Goal: Task Accomplishment & Management: Complete application form

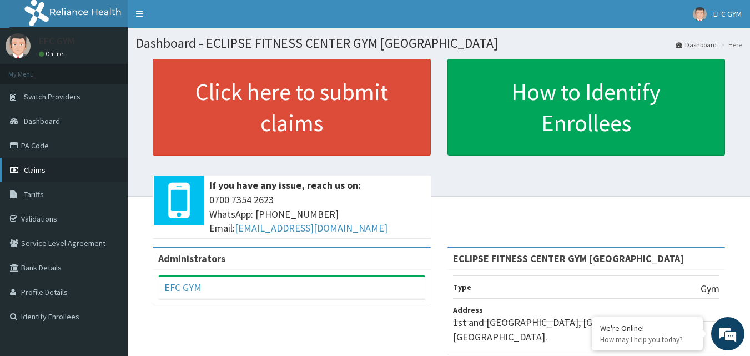
click at [38, 171] on span "Claims" at bounding box center [35, 170] width 22 height 10
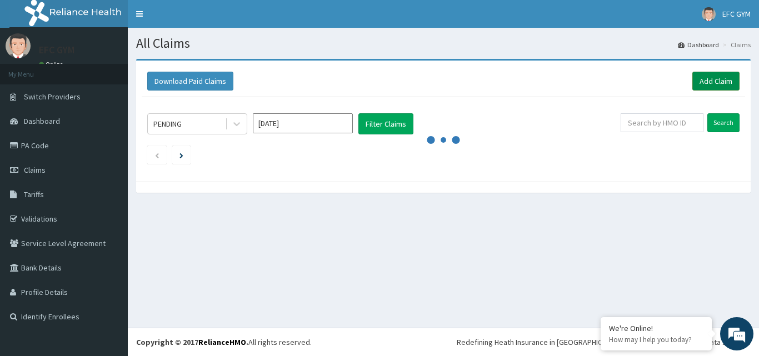
click at [718, 84] on link "Add Claim" at bounding box center [715, 81] width 47 height 19
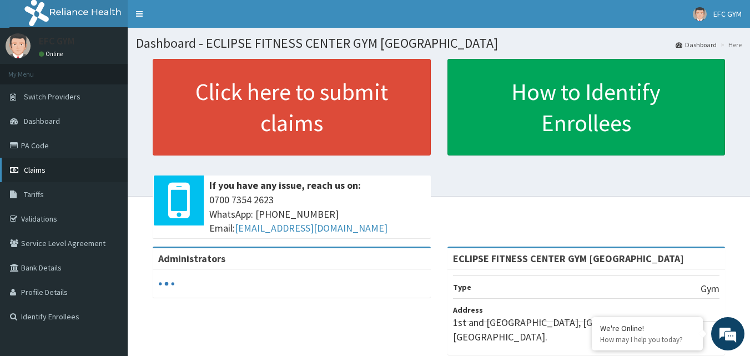
click at [46, 167] on link "Claims" at bounding box center [64, 170] width 128 height 24
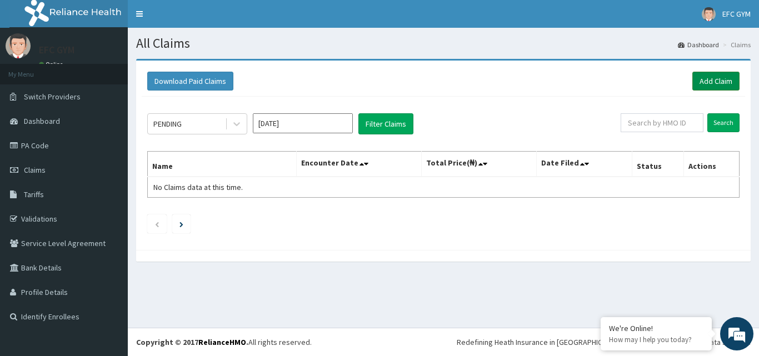
click at [724, 80] on link "Add Claim" at bounding box center [715, 81] width 47 height 19
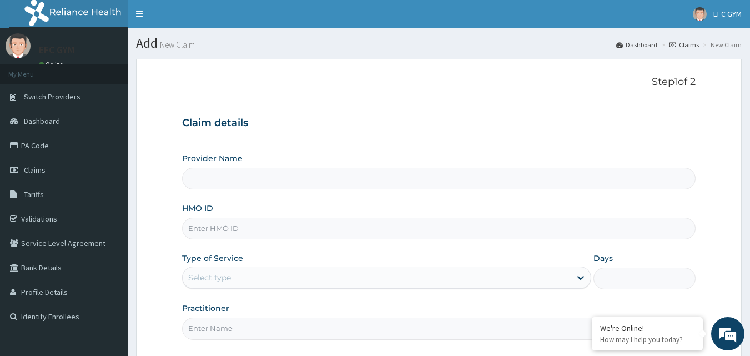
click at [236, 176] on input "Provider Name" at bounding box center [439, 179] width 514 height 22
click at [207, 233] on input "HMO ID" at bounding box center [439, 229] width 514 height 22
type input "LRY/10006/A"
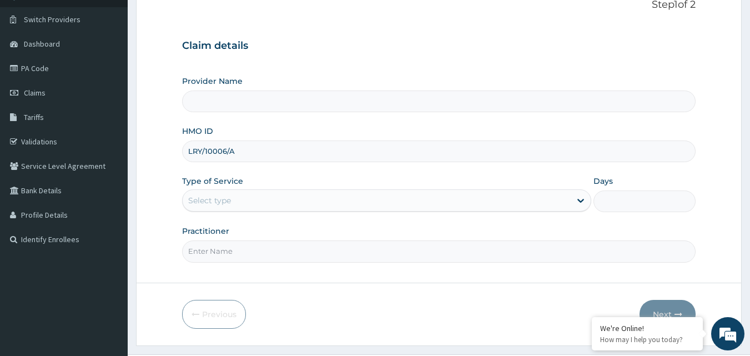
scroll to position [104, 0]
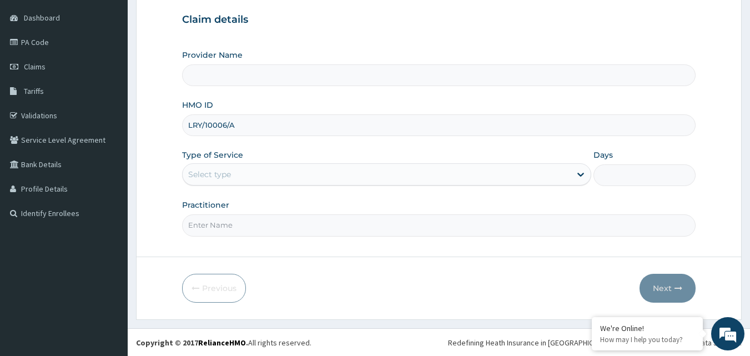
type input "ECLIPSE FITNESS CENTER GYM AFRICA"
type input "1"
click at [219, 222] on input "Practitioner" at bounding box center [439, 225] width 514 height 22
type input "Eclipse Fitness Center Gym Africa"
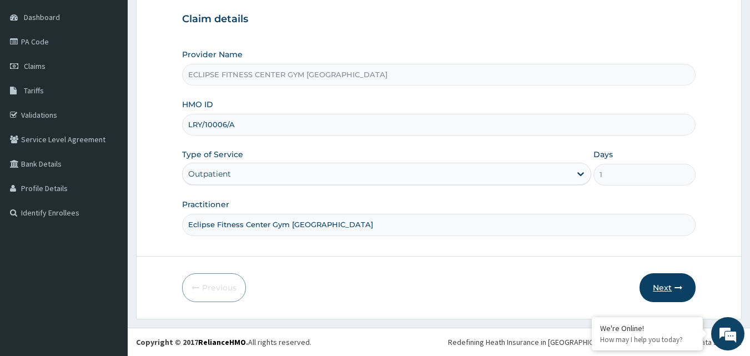
click at [669, 299] on button "Next" at bounding box center [668, 287] width 56 height 29
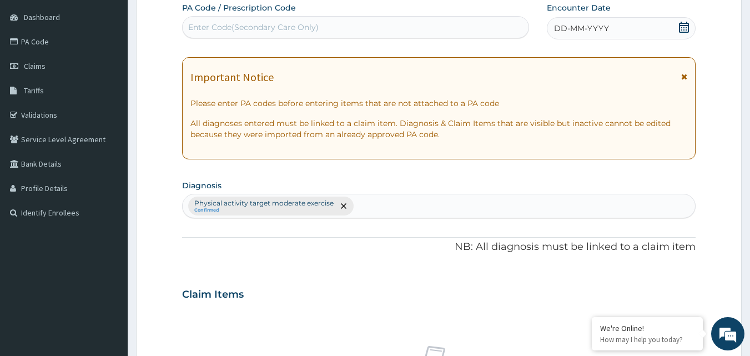
click at [600, 25] on span "DD-MM-YYYY" at bounding box center [581, 28] width 55 height 11
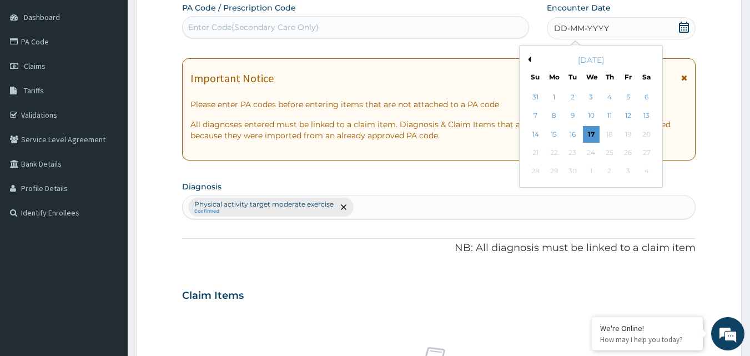
scroll to position [0, 0]
click at [569, 116] on div "9" at bounding box center [573, 116] width 17 height 17
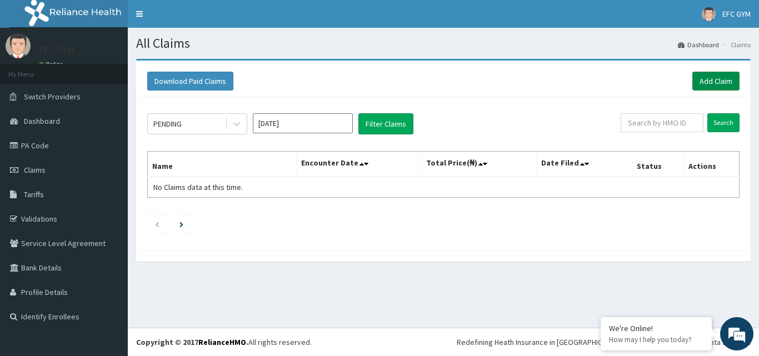
click at [711, 84] on link "Add Claim" at bounding box center [715, 81] width 47 height 19
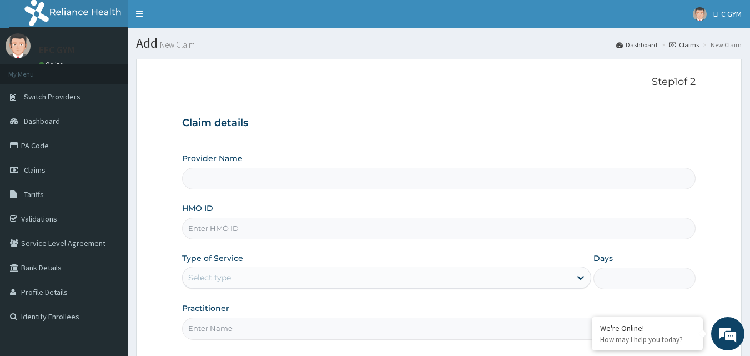
type input "ECLIPSE FITNESS CENTER GYM [GEOGRAPHIC_DATA]"
type input "1"
click at [256, 228] on input "HMO ID" at bounding box center [439, 229] width 514 height 22
type input "MON/10055/A"
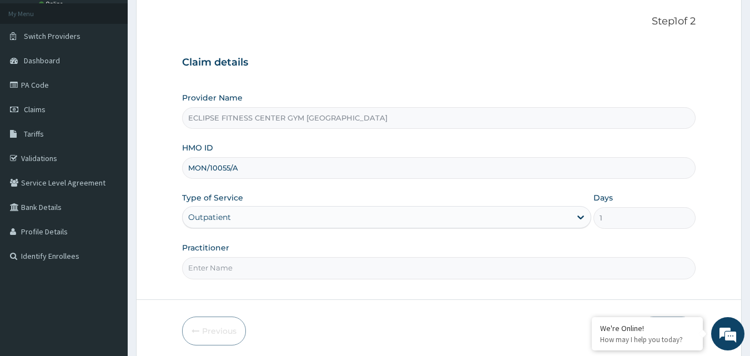
scroll to position [104, 0]
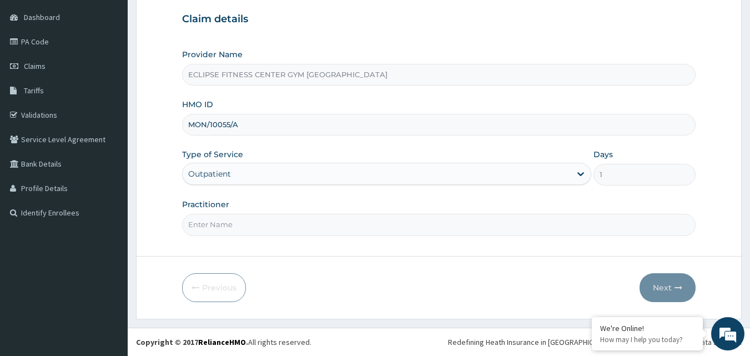
click at [245, 210] on div "Practitioner" at bounding box center [439, 217] width 514 height 37
click at [240, 239] on div "Step 1 of 2 Claim details Provider Name ECLIPSE FITNESS CENTER GYM AFRICA HMO I…" at bounding box center [439, 105] width 514 height 267
click at [243, 228] on input "Practitioner" at bounding box center [439, 225] width 514 height 22
type input "Eclipse Fitness Center Gym Africa"
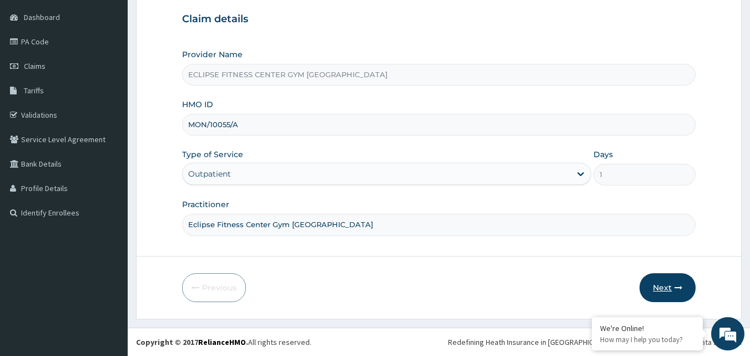
click at [670, 290] on button "Next" at bounding box center [668, 287] width 56 height 29
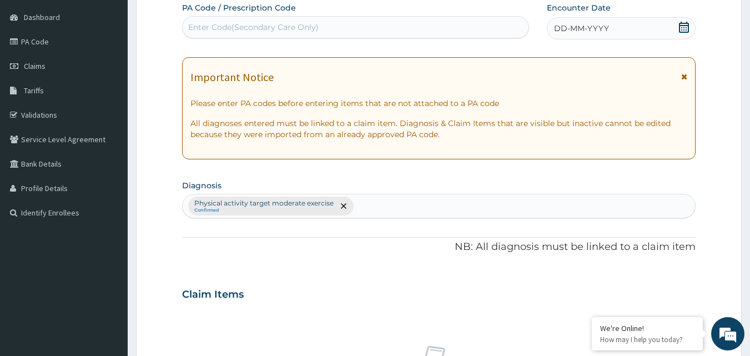
click at [607, 27] on span "DD-MM-YYYY" at bounding box center [581, 28] width 55 height 11
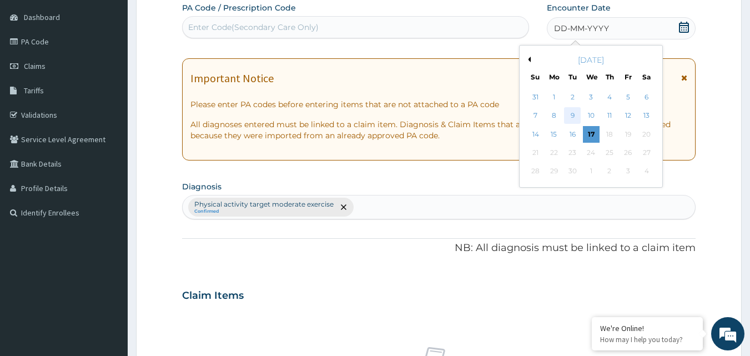
click at [574, 113] on div "9" at bounding box center [573, 116] width 17 height 17
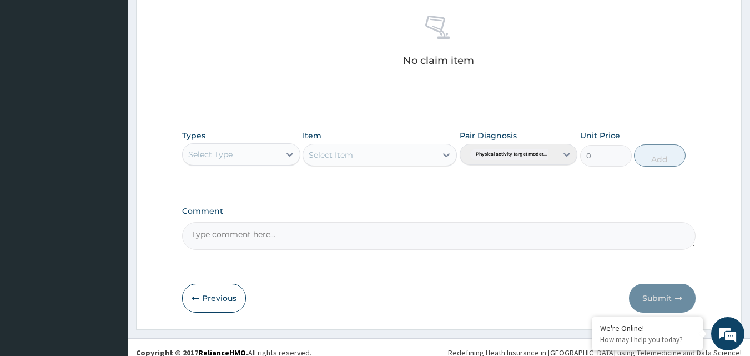
scroll to position [445, 0]
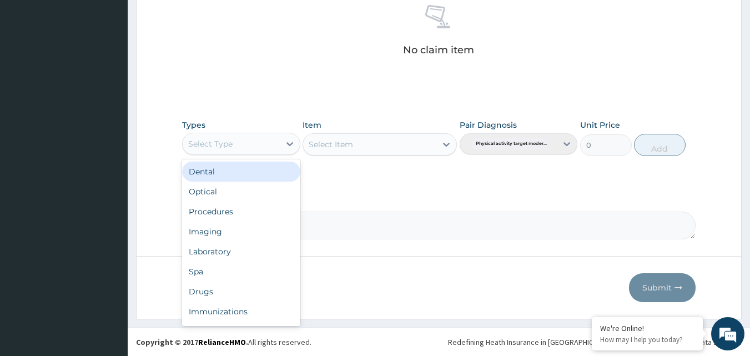
click at [241, 142] on div "Select Type" at bounding box center [231, 144] width 97 height 18
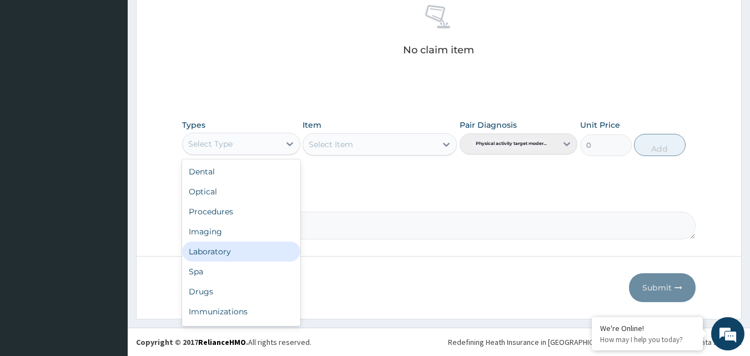
scroll to position [38, 0]
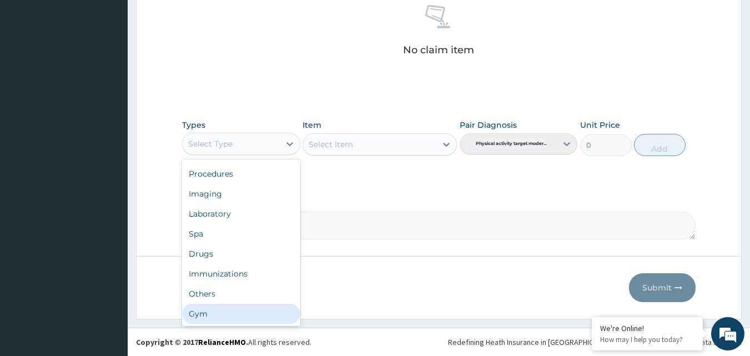
click at [208, 315] on div "Gym" at bounding box center [241, 314] width 118 height 20
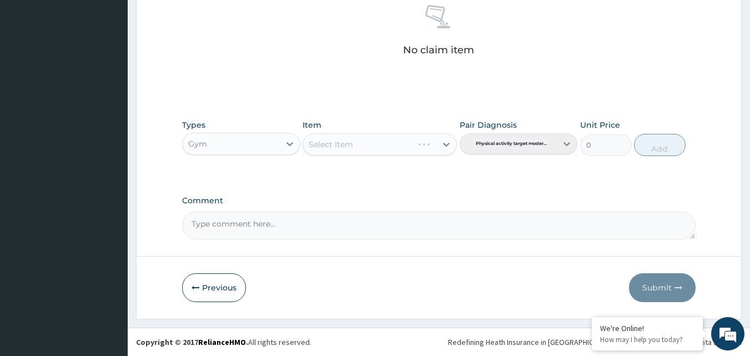
click at [352, 139] on div "Select Item" at bounding box center [380, 144] width 154 height 22
click at [351, 153] on div "Select Item" at bounding box center [380, 144] width 154 height 22
click at [352, 152] on div "Select Item" at bounding box center [380, 144] width 154 height 22
click at [448, 143] on icon at bounding box center [446, 144] width 11 height 11
click at [390, 176] on div "GYM" at bounding box center [380, 172] width 154 height 20
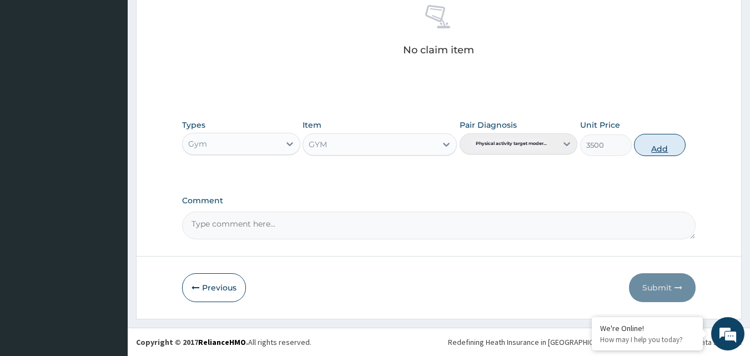
click at [669, 142] on button "Add" at bounding box center [660, 145] width 52 height 22
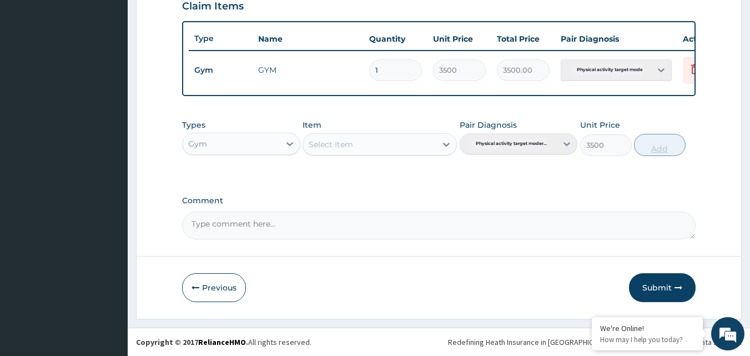
type input "0"
drag, startPoint x: 665, startPoint y: 272, endPoint x: 649, endPoint y: 293, distance: 27.3
click at [649, 293] on button "Submit" at bounding box center [662, 287] width 67 height 29
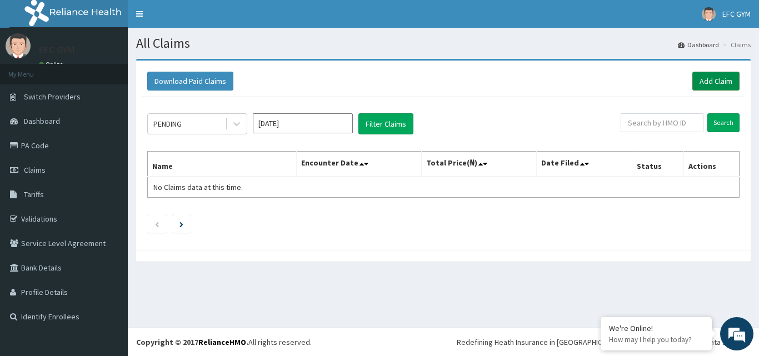
click at [705, 77] on link "Add Claim" at bounding box center [715, 81] width 47 height 19
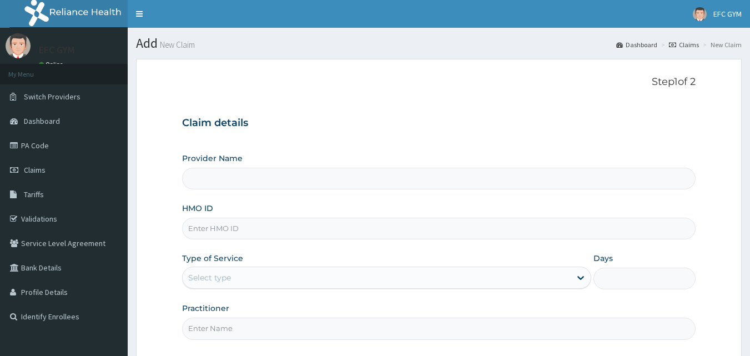
click at [193, 224] on input "HMO ID" at bounding box center [439, 229] width 514 height 22
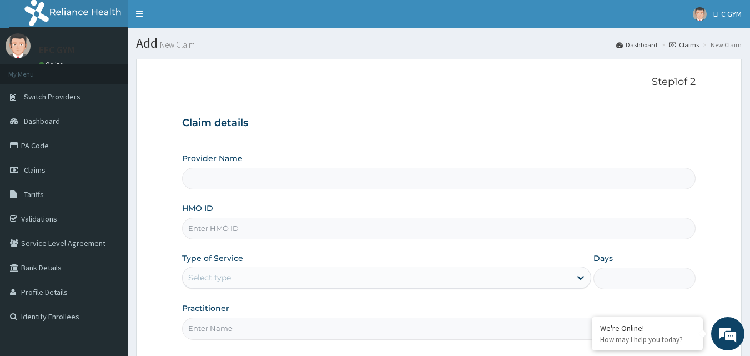
type input "LRY/10006/A"
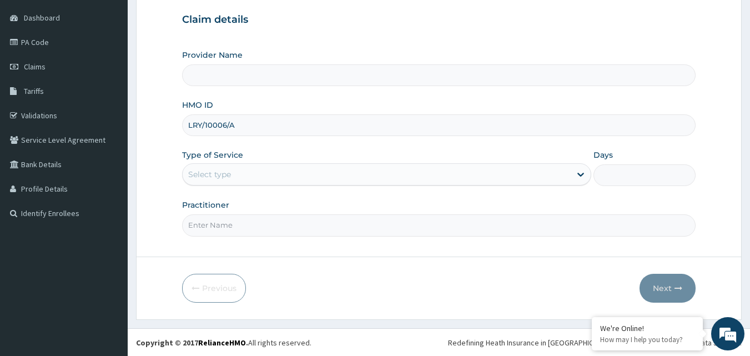
scroll to position [104, 0]
click at [324, 173] on div "Select type" at bounding box center [377, 174] width 388 height 18
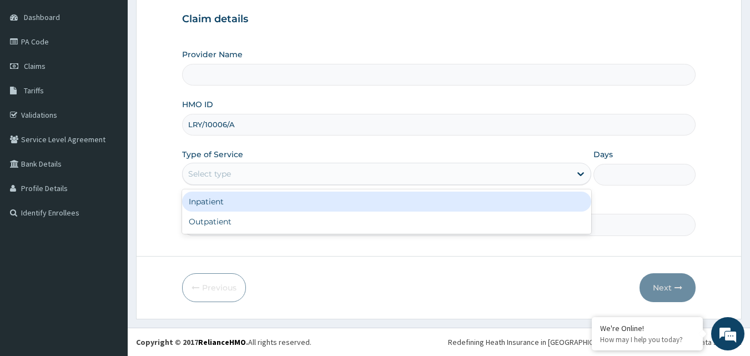
type input "ECLIPSE FITNESS CENTER GYM [GEOGRAPHIC_DATA]"
type input "1"
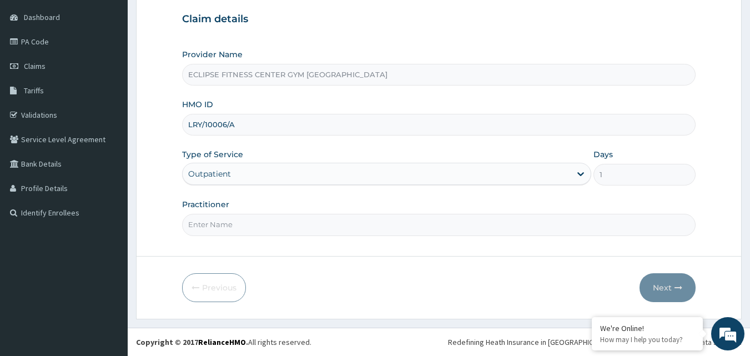
click at [280, 222] on input "Practitioner" at bounding box center [439, 225] width 514 height 22
type input "Eclipse Fitness Center Gym Africa"
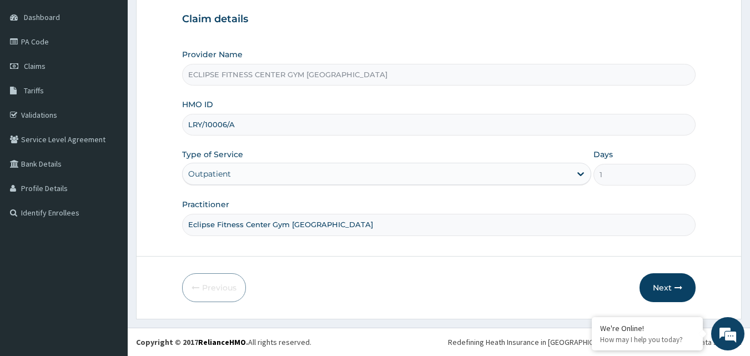
click at [657, 272] on form "Step 1 of 2 Claim details Provider Name ECLIPSE FITNESS CENTER GYM AFRICA HMO I…" at bounding box center [439, 137] width 606 height 364
click at [667, 283] on button "Next" at bounding box center [668, 287] width 56 height 29
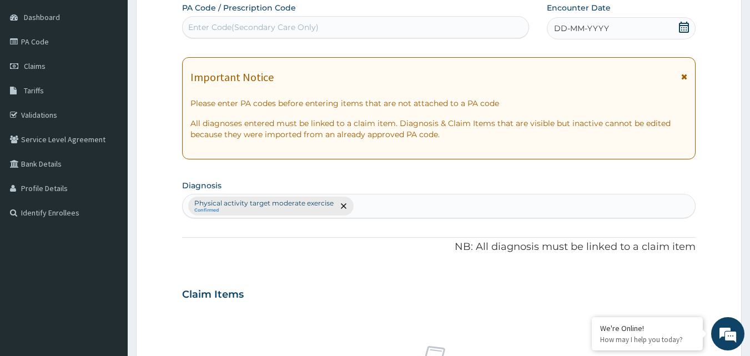
click at [586, 26] on span "DD-MM-YYYY" at bounding box center [581, 28] width 55 height 11
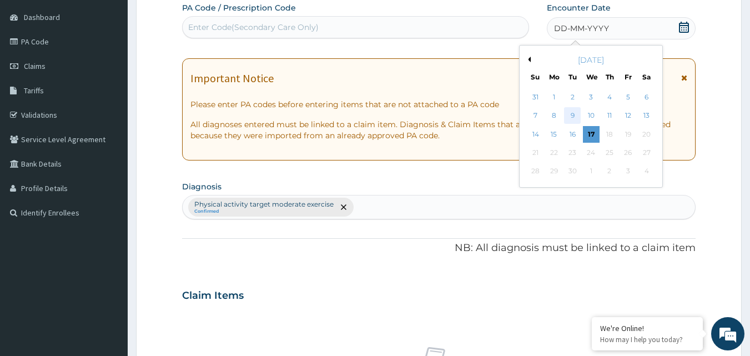
scroll to position [0, 0]
click at [569, 115] on div "9" at bounding box center [573, 116] width 17 height 17
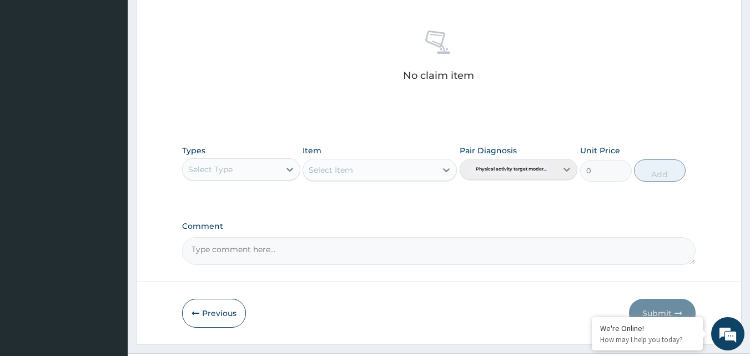
scroll to position [437, 0]
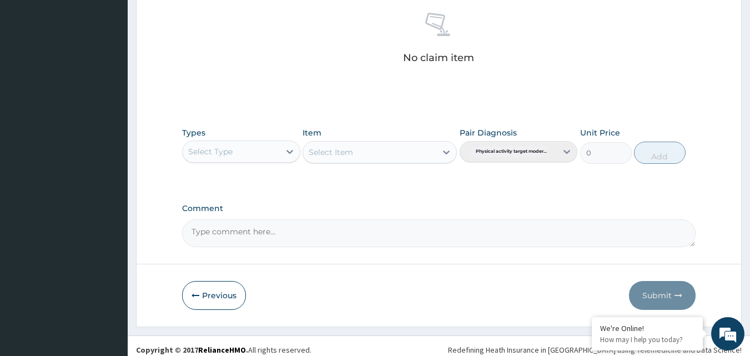
click at [246, 154] on div "Select Type" at bounding box center [231, 152] width 97 height 18
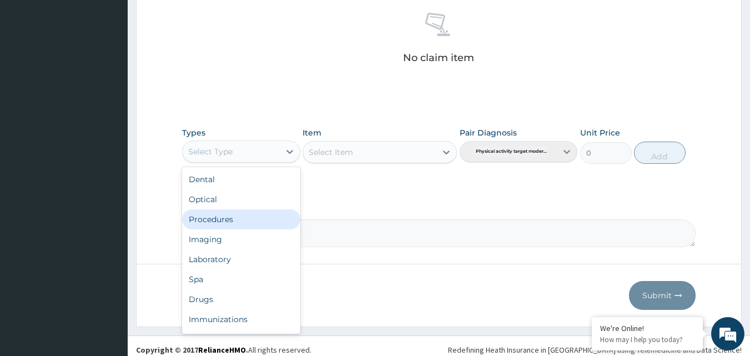
scroll to position [38, 0]
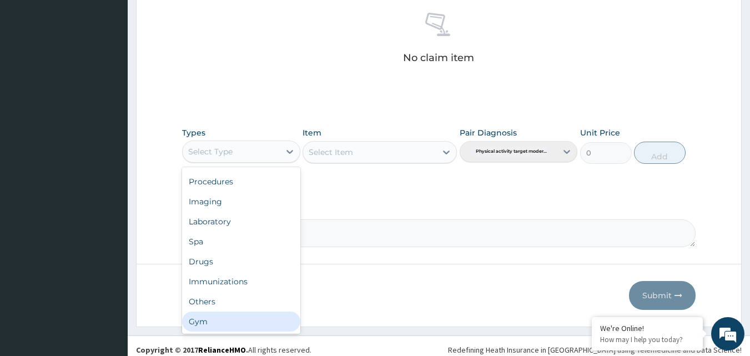
click at [214, 321] on div "Gym" at bounding box center [241, 322] width 118 height 20
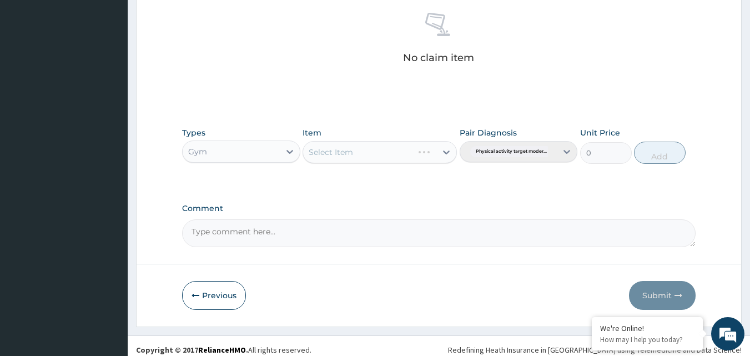
click at [362, 144] on div "Select Item" at bounding box center [380, 152] width 154 height 22
click at [357, 154] on div "Select Item" at bounding box center [380, 152] width 154 height 22
drag, startPoint x: 357, startPoint y: 154, endPoint x: 349, endPoint y: 156, distance: 7.4
click at [354, 156] on div "Select Item" at bounding box center [369, 152] width 133 height 18
click at [335, 185] on div "GYM" at bounding box center [380, 180] width 154 height 20
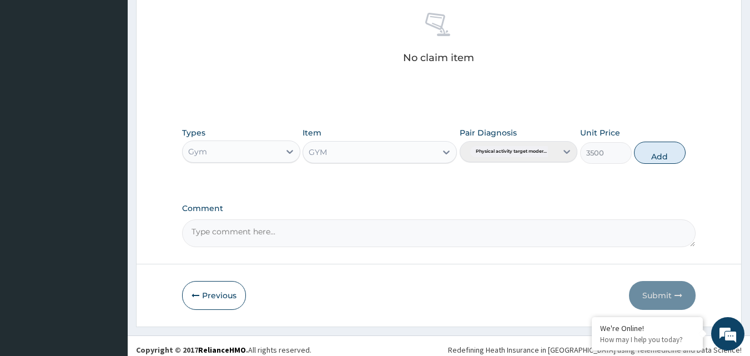
click at [667, 154] on button "Add" at bounding box center [660, 153] width 52 height 22
type input "0"
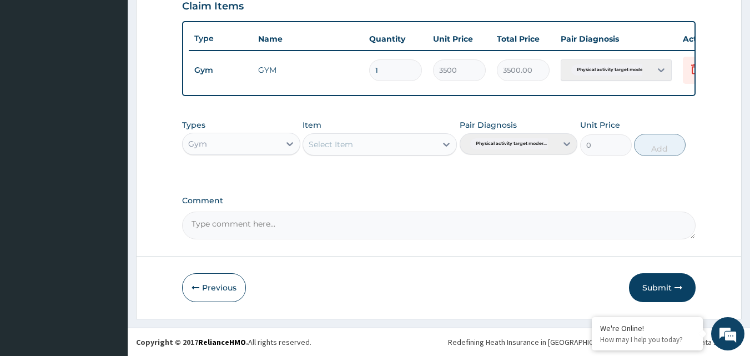
click at [665, 287] on button "Submit" at bounding box center [662, 287] width 67 height 29
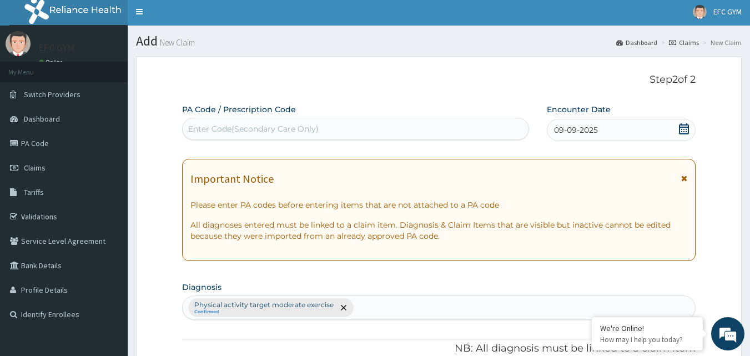
scroll to position [0, 0]
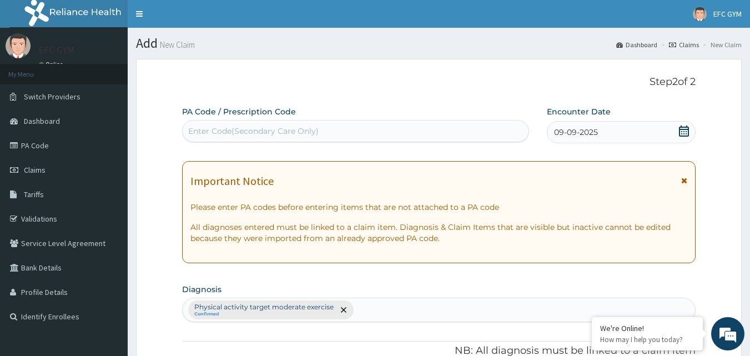
click at [579, 133] on span "09-09-2025" at bounding box center [576, 132] width 44 height 11
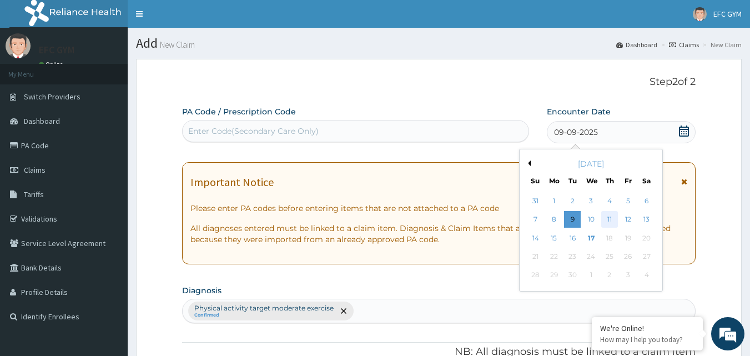
click at [617, 218] on div "11" at bounding box center [610, 220] width 17 height 17
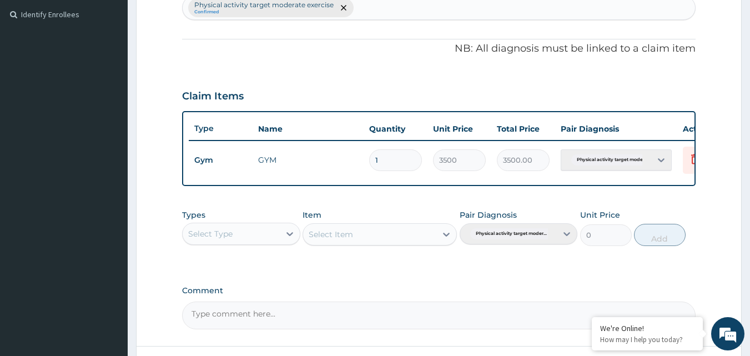
scroll to position [400, 0]
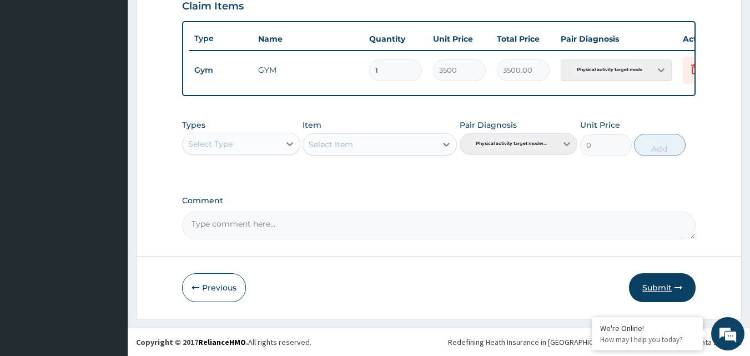
click at [654, 289] on button "Submit" at bounding box center [662, 287] width 67 height 29
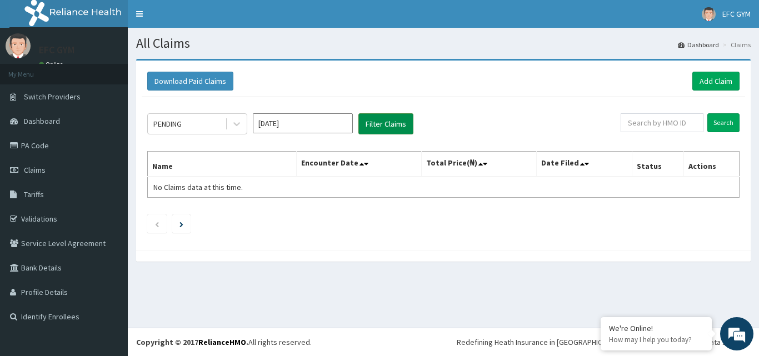
click at [379, 127] on button "Filter Claims" at bounding box center [385, 123] width 55 height 21
click at [199, 127] on div "PENDING" at bounding box center [186, 124] width 77 height 18
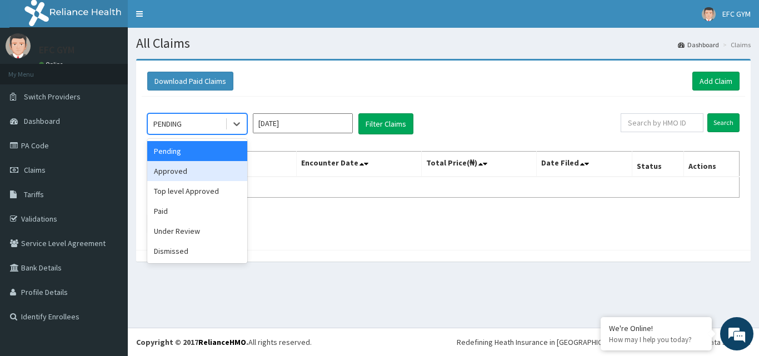
click at [182, 169] on div "Approved" at bounding box center [197, 171] width 100 height 20
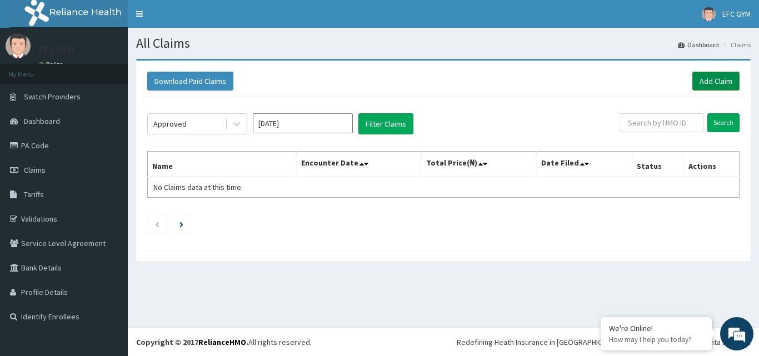
click at [720, 83] on link "Add Claim" at bounding box center [715, 81] width 47 height 19
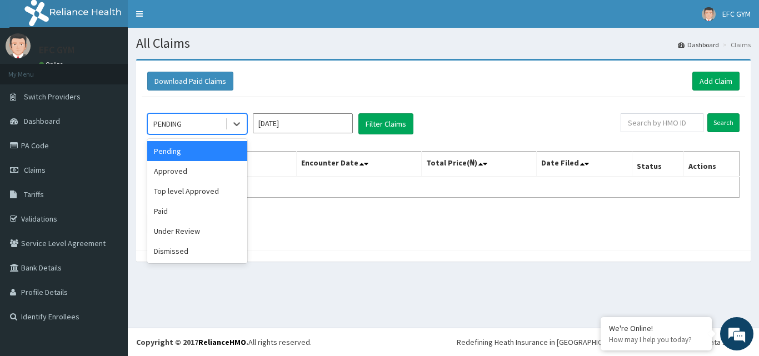
click at [211, 126] on div "PENDING" at bounding box center [186, 124] width 77 height 18
click at [182, 174] on div "Approved" at bounding box center [197, 171] width 100 height 20
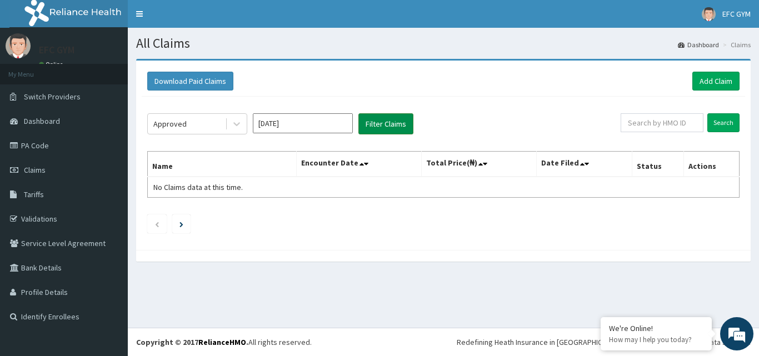
click at [370, 123] on button "Filter Claims" at bounding box center [385, 123] width 55 height 21
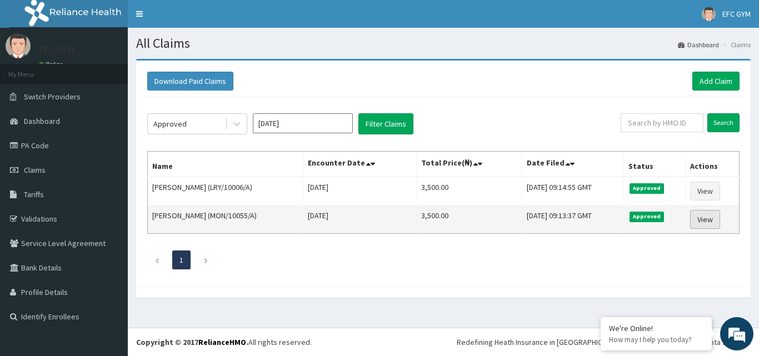
click at [715, 223] on link "View" at bounding box center [705, 219] width 30 height 19
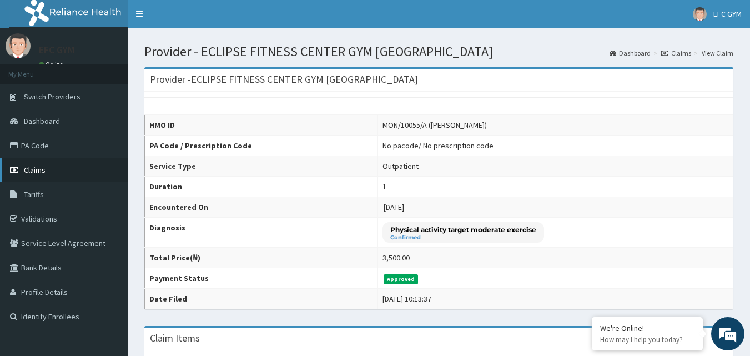
click at [47, 171] on link "Claims" at bounding box center [64, 170] width 128 height 24
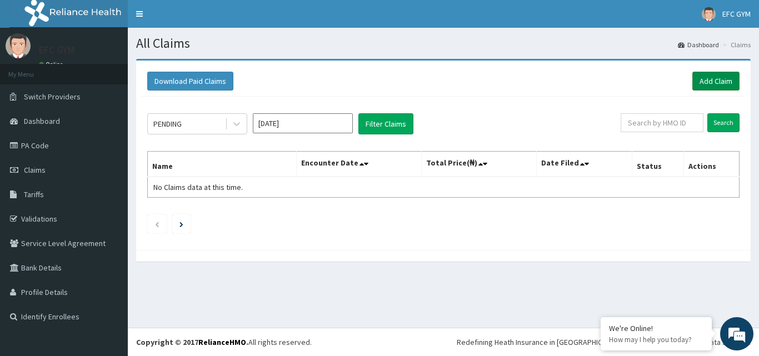
click at [704, 83] on link "Add Claim" at bounding box center [715, 81] width 47 height 19
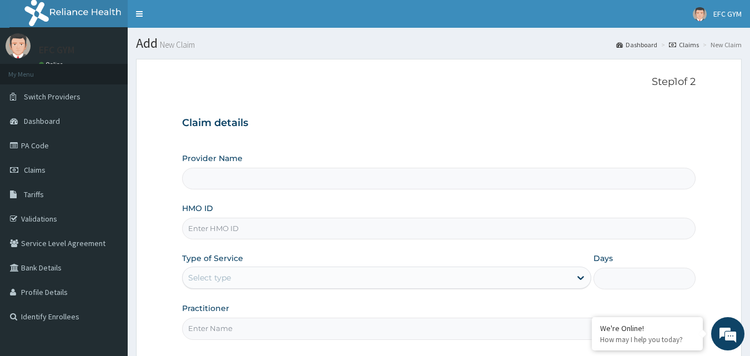
click at [268, 228] on input "HMO ID" at bounding box center [439, 229] width 514 height 22
type input "ECLIPSE FITNESS CENTER GYM AFRICA"
type input "1"
type input "EDT/10008/A"
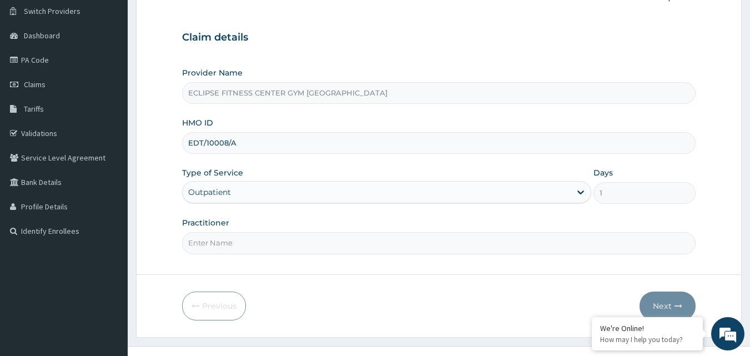
scroll to position [104, 0]
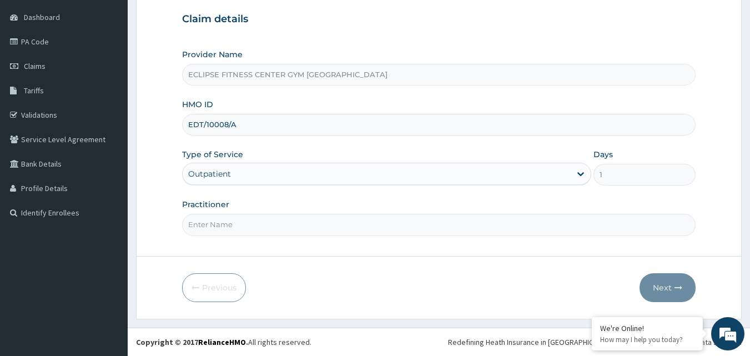
click at [251, 224] on input "Practitioner" at bounding box center [439, 225] width 514 height 22
type input "Eclipse Fitness Center Gym Africa"
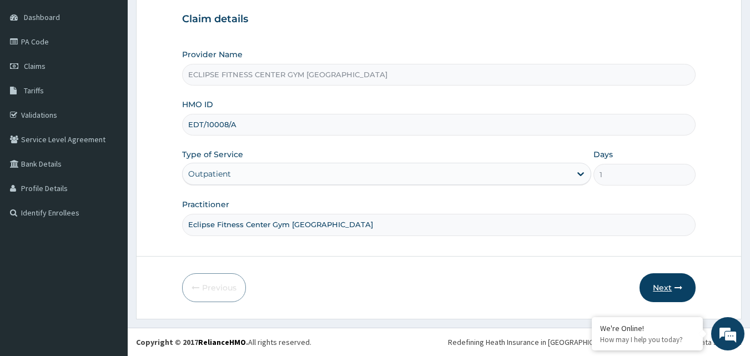
click at [669, 285] on button "Next" at bounding box center [668, 287] width 56 height 29
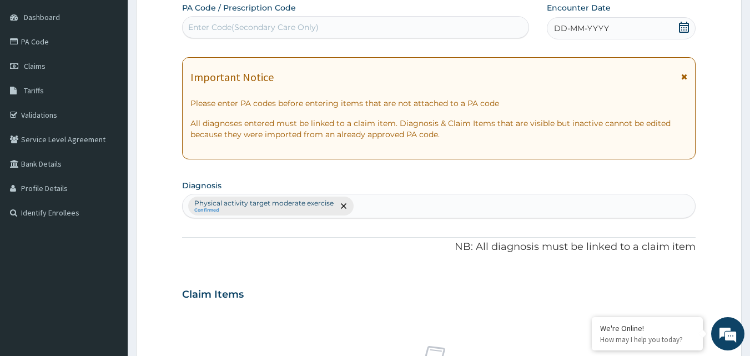
scroll to position [0, 0]
click at [575, 25] on span "DD-MM-YYYY" at bounding box center [581, 28] width 55 height 11
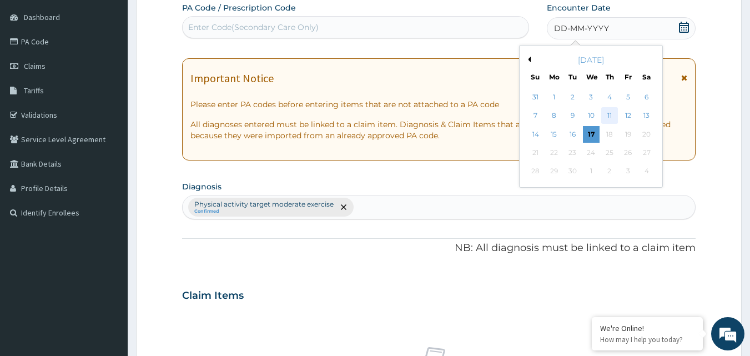
click at [603, 113] on div "11" at bounding box center [610, 116] width 17 height 17
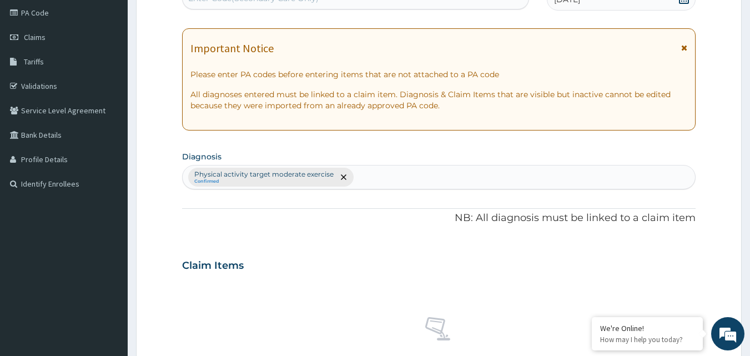
scroll to position [437, 0]
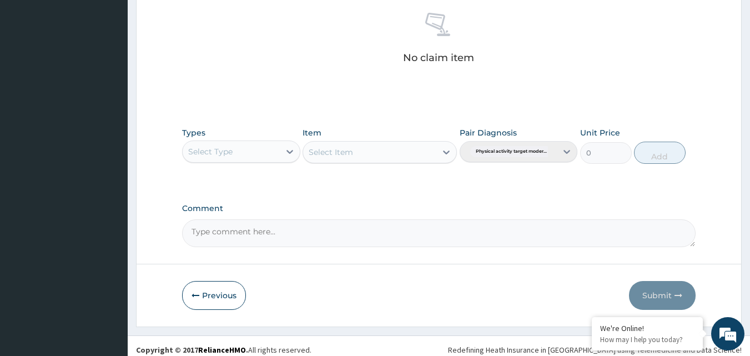
click at [207, 148] on div "Select Type" at bounding box center [210, 151] width 44 height 11
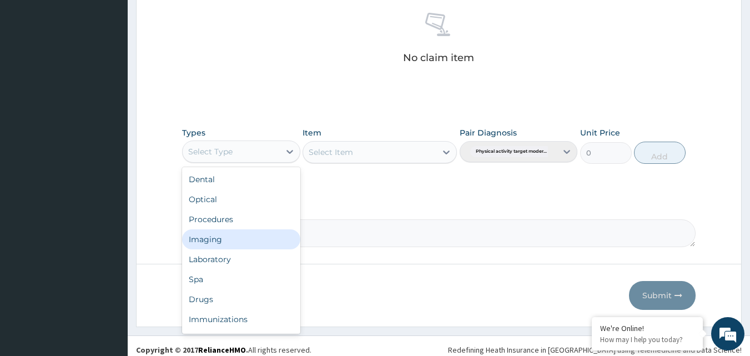
scroll to position [38, 0]
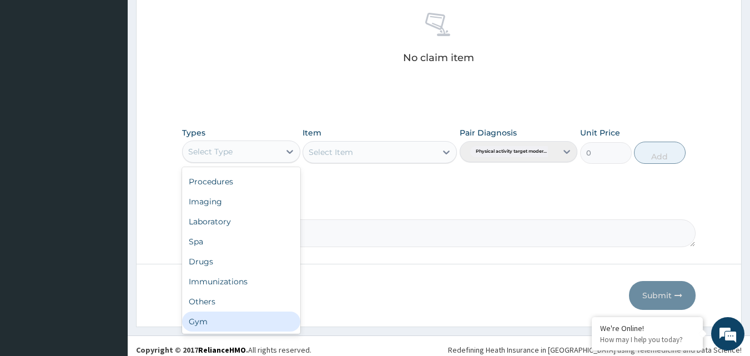
click at [232, 319] on div "Gym" at bounding box center [241, 322] width 118 height 20
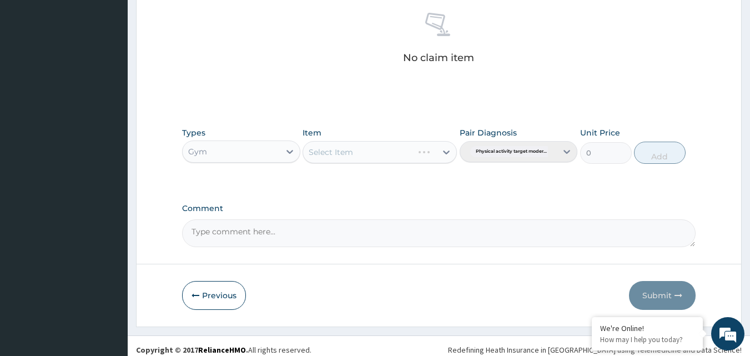
click at [336, 151] on div "Select Item" at bounding box center [380, 152] width 154 height 22
click at [379, 156] on div "Select Item" at bounding box center [380, 152] width 154 height 22
click at [438, 157] on div at bounding box center [447, 152] width 20 height 20
click at [402, 185] on div "GYM" at bounding box center [380, 180] width 154 height 20
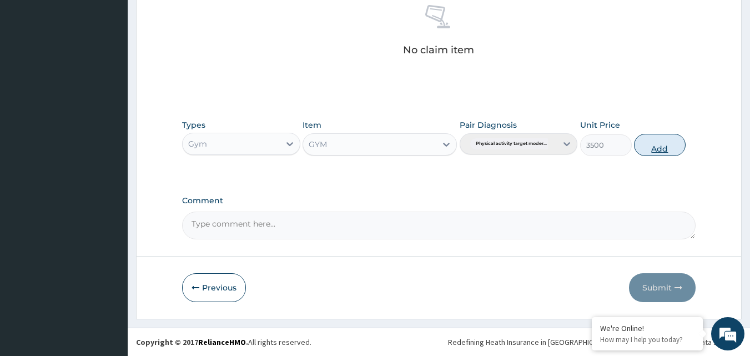
click at [654, 150] on button "Add" at bounding box center [660, 145] width 52 height 22
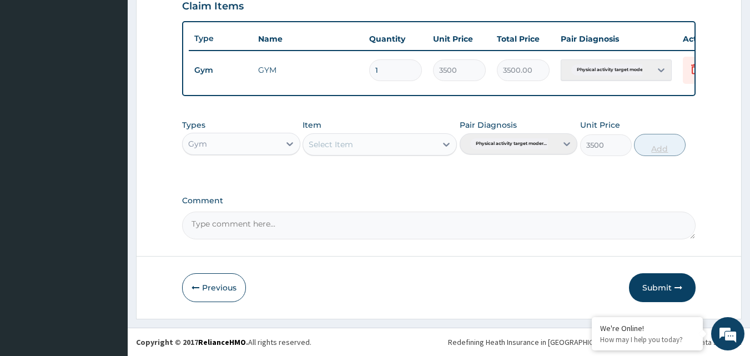
type input "0"
click at [656, 293] on button "Submit" at bounding box center [662, 287] width 67 height 29
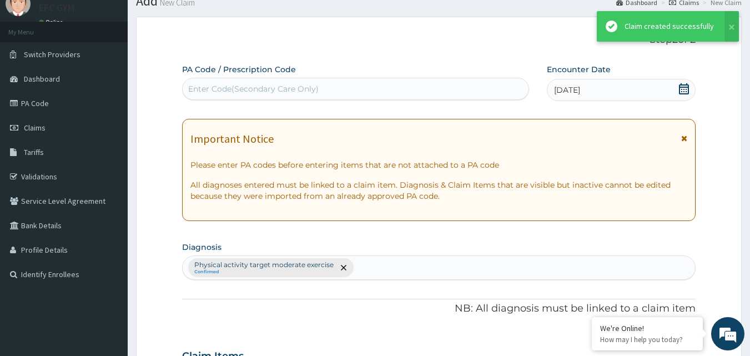
scroll to position [400, 0]
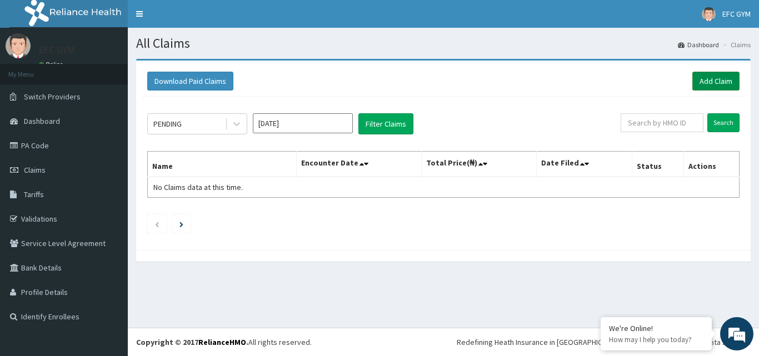
click at [714, 81] on link "Add Claim" at bounding box center [715, 81] width 47 height 19
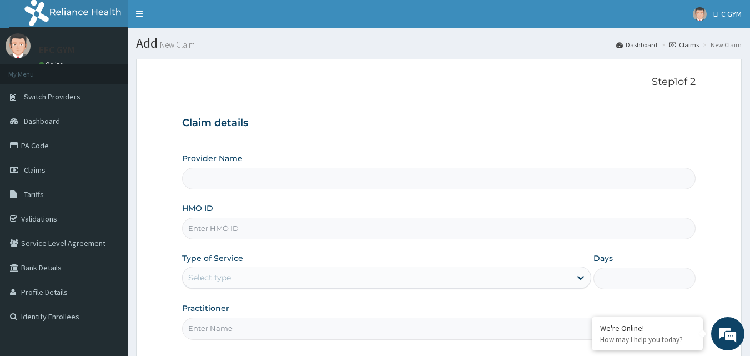
click at [222, 227] on input "HMO ID" at bounding box center [439, 229] width 514 height 22
type input "BU"
type input "ECLIPSE FITNESS CENTER GYM [GEOGRAPHIC_DATA]"
type input "1"
type input "BUG/10004/C"
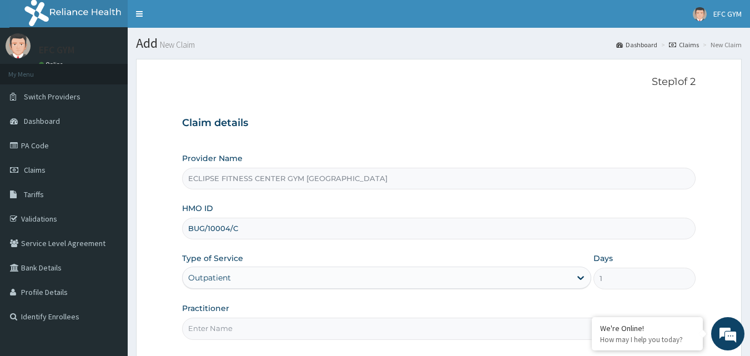
click at [241, 334] on input "Practitioner" at bounding box center [439, 329] width 514 height 22
type input "Eclipse Fitness Center Gym Africa"
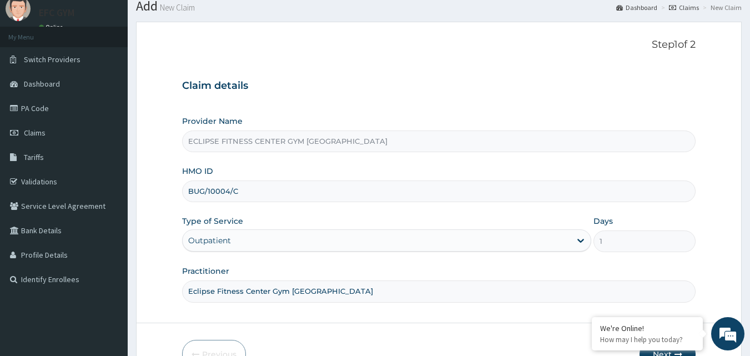
scroll to position [104, 0]
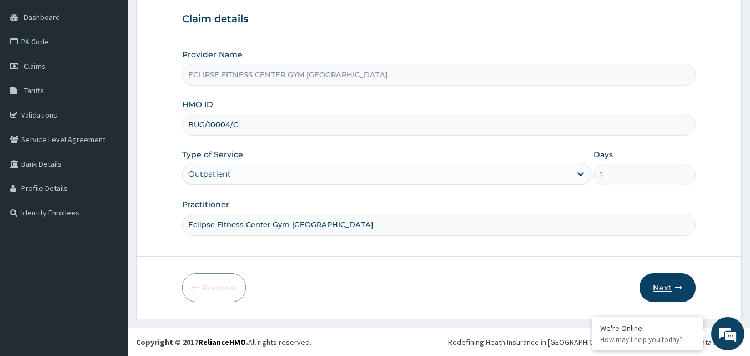
click at [654, 283] on button "Next" at bounding box center [668, 287] width 56 height 29
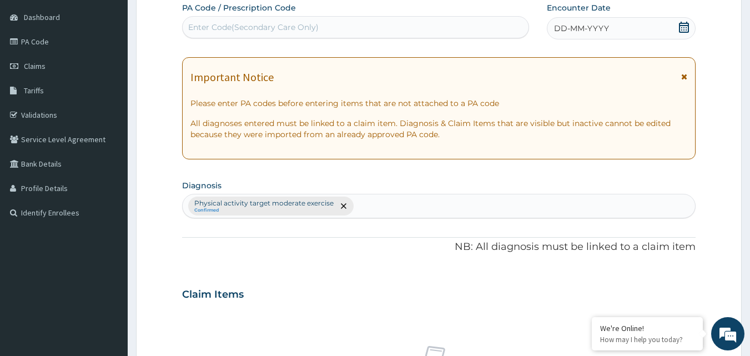
click at [568, 24] on span "DD-MM-YYYY" at bounding box center [581, 28] width 55 height 11
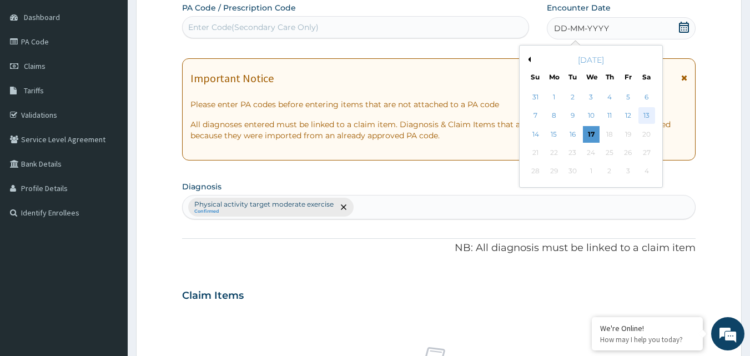
click at [648, 119] on div "13" at bounding box center [647, 116] width 17 height 17
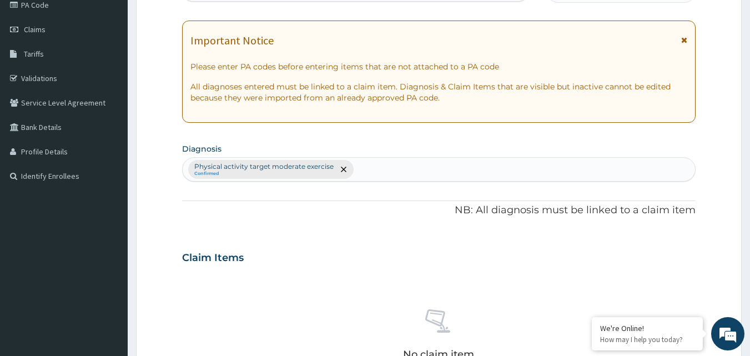
scroll to position [437, 0]
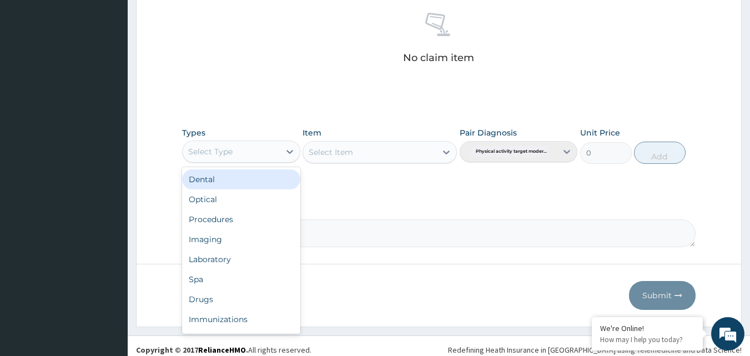
click at [219, 145] on div "Select Type" at bounding box center [231, 152] width 97 height 18
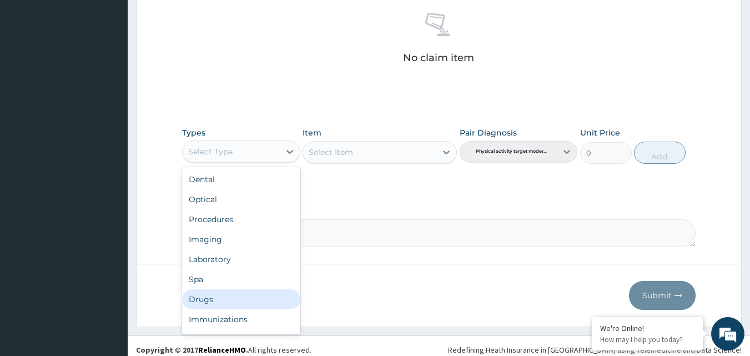
scroll to position [38, 0]
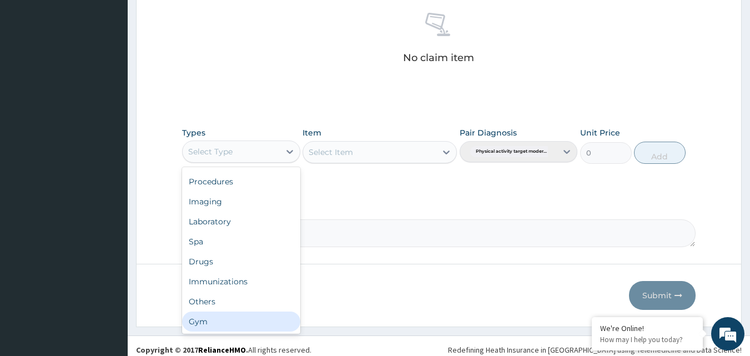
click at [209, 327] on div "Gym" at bounding box center [241, 322] width 118 height 20
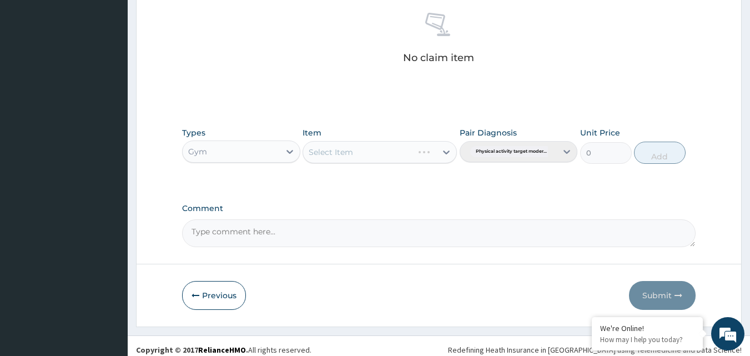
click at [403, 150] on div "Select Item" at bounding box center [380, 152] width 154 height 22
click at [405, 163] on div "Select Item" at bounding box center [380, 152] width 154 height 22
click at [405, 153] on div "Select Item" at bounding box center [369, 152] width 133 height 18
click at [398, 180] on div "GYM" at bounding box center [380, 180] width 154 height 20
click at [650, 152] on button "Add" at bounding box center [660, 153] width 52 height 22
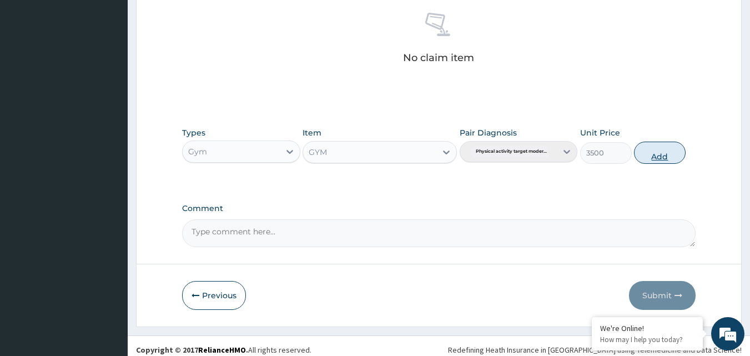
type input "0"
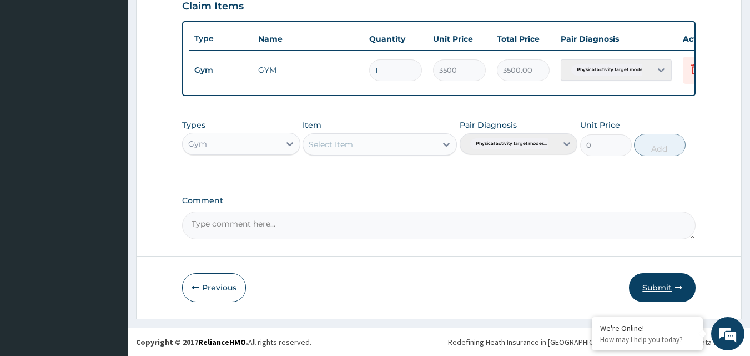
click at [652, 293] on button "Submit" at bounding box center [662, 287] width 67 height 29
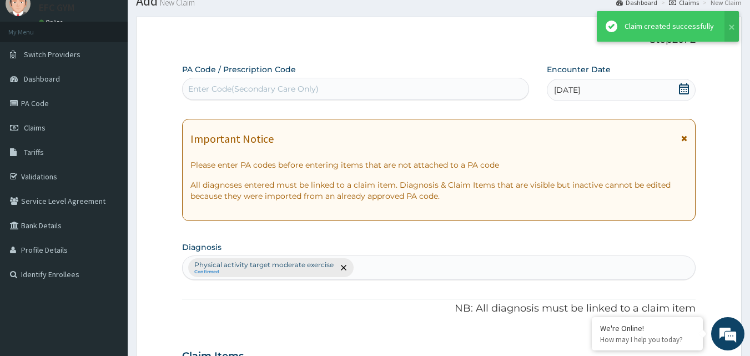
scroll to position [400, 0]
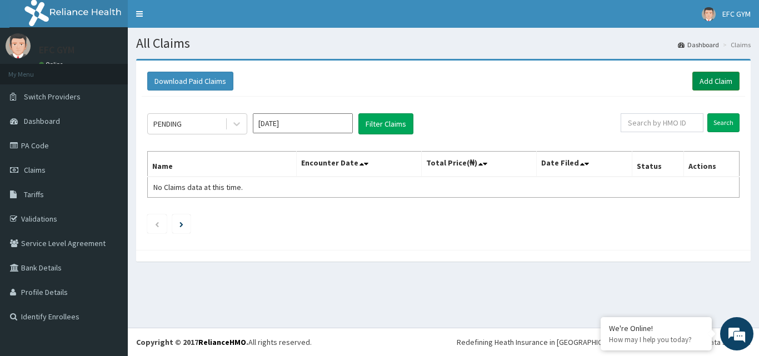
click at [711, 76] on link "Add Claim" at bounding box center [715, 81] width 47 height 19
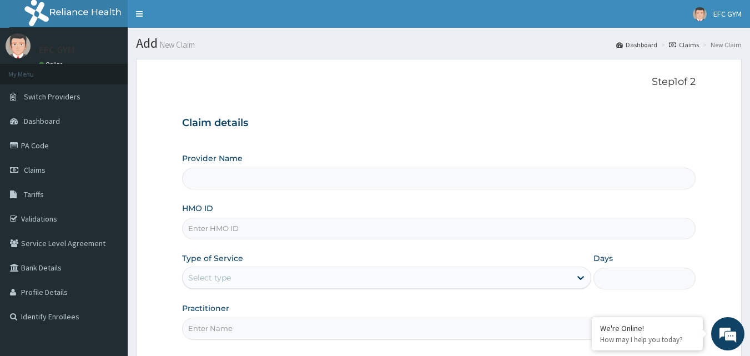
click at [256, 224] on input "HMO ID" at bounding box center [439, 229] width 514 height 22
type input "ECLIPSE FITNESS CENTER GYM [GEOGRAPHIC_DATA]"
type input "1"
type input "BUG/10004/B"
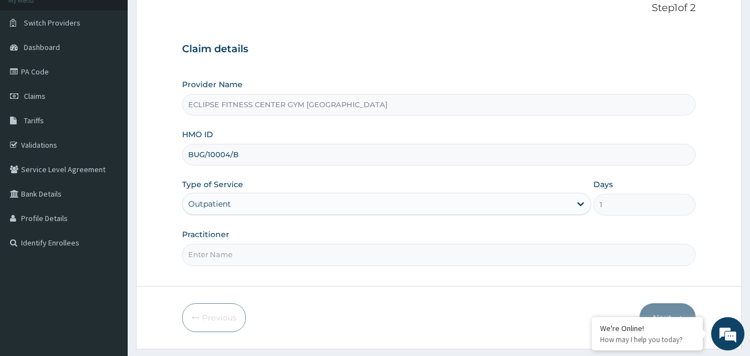
scroll to position [104, 0]
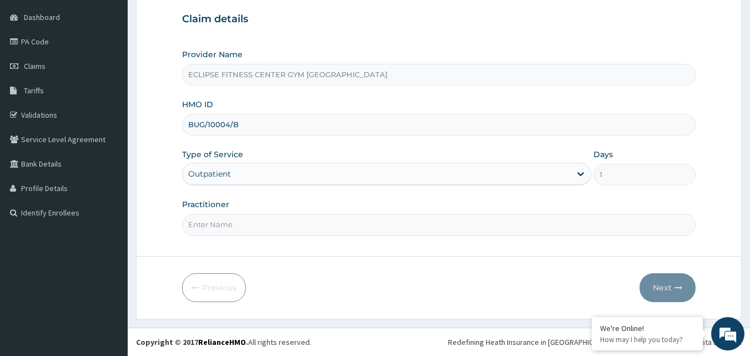
click at [289, 232] on input "Practitioner" at bounding box center [439, 225] width 514 height 22
type input "Eclipse Fitness Center Gym [GEOGRAPHIC_DATA]"
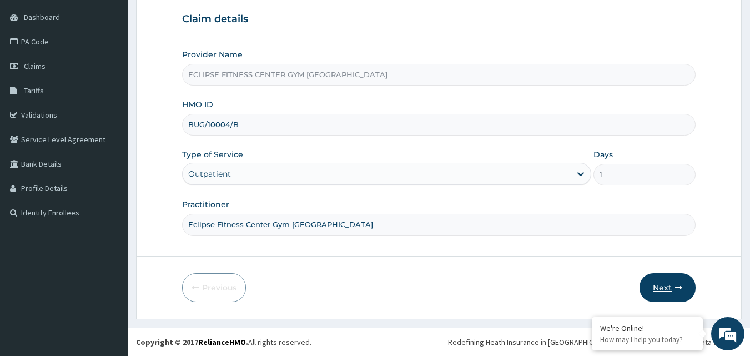
click at [668, 288] on button "Next" at bounding box center [668, 287] width 56 height 29
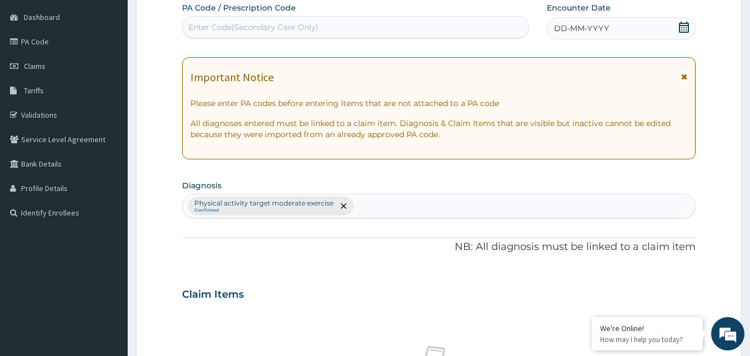
scroll to position [0, 0]
click at [591, 29] on span "DD-MM-YYYY" at bounding box center [581, 28] width 55 height 11
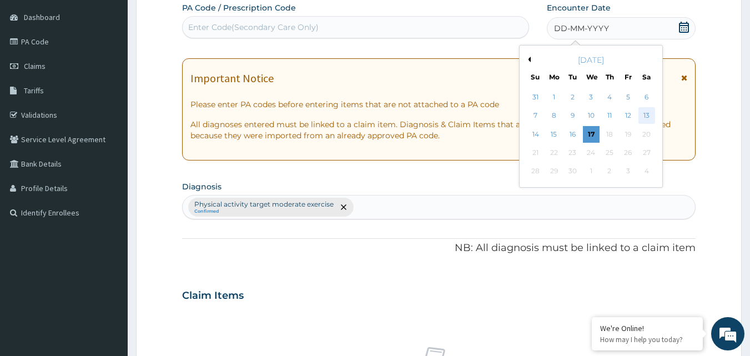
click at [652, 116] on div "13" at bounding box center [647, 116] width 17 height 17
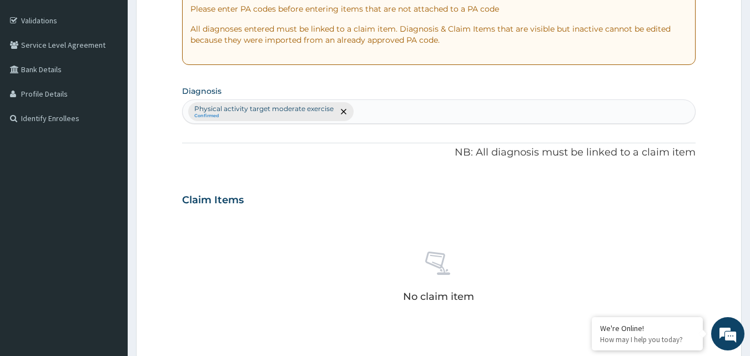
scroll to position [437, 0]
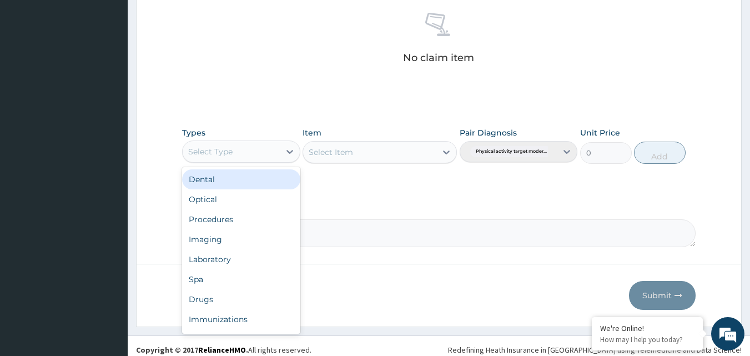
click at [226, 149] on div "Select Type" at bounding box center [210, 151] width 44 height 11
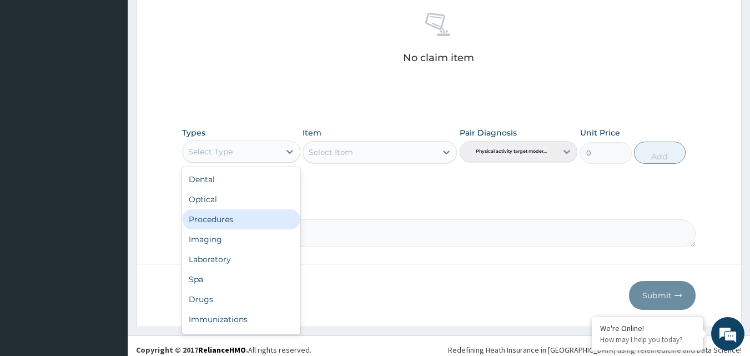
scroll to position [38, 0]
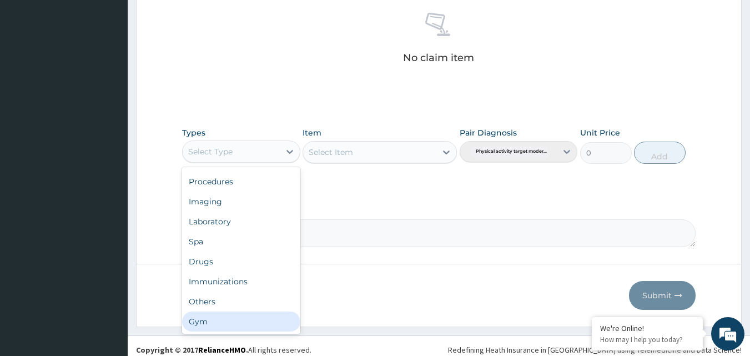
click at [225, 321] on div "Gym" at bounding box center [241, 322] width 118 height 20
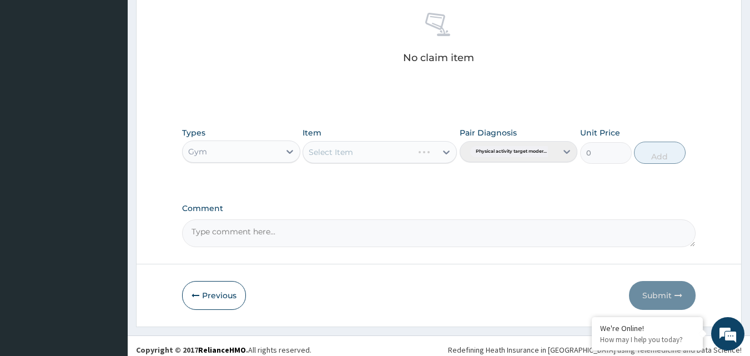
click at [418, 143] on div "Select Item" at bounding box center [380, 152] width 154 height 22
click at [410, 166] on div "Types Gym Item Select Item Pair Diagnosis Physical activity target moder... Uni…" at bounding box center [439, 146] width 514 height 48
click at [410, 159] on div "Select Item" at bounding box center [369, 152] width 133 height 18
click at [398, 192] on div "GYM" at bounding box center [380, 180] width 154 height 24
click at [390, 185] on div "GYM" at bounding box center [380, 180] width 154 height 20
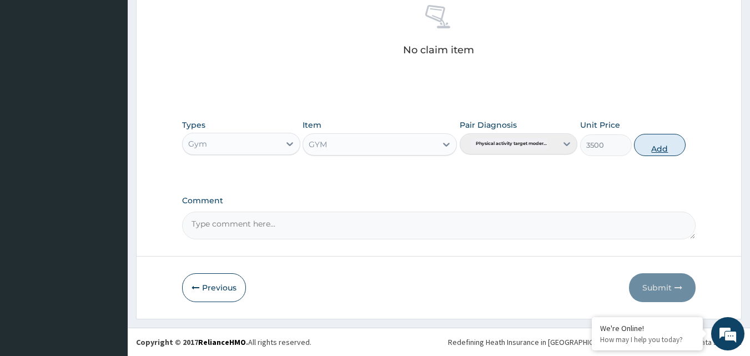
click at [663, 147] on button "Add" at bounding box center [660, 145] width 52 height 22
type input "0"
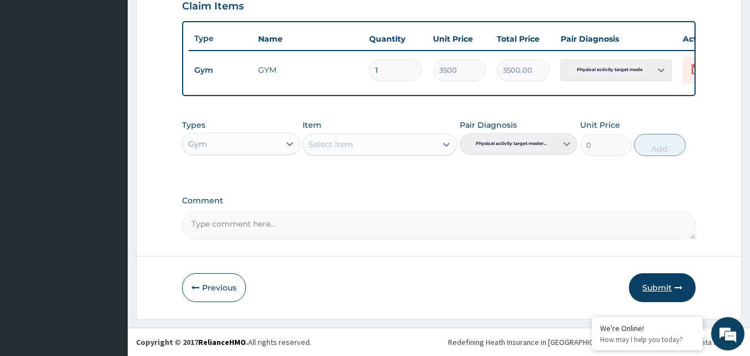
click at [654, 281] on button "Submit" at bounding box center [662, 287] width 67 height 29
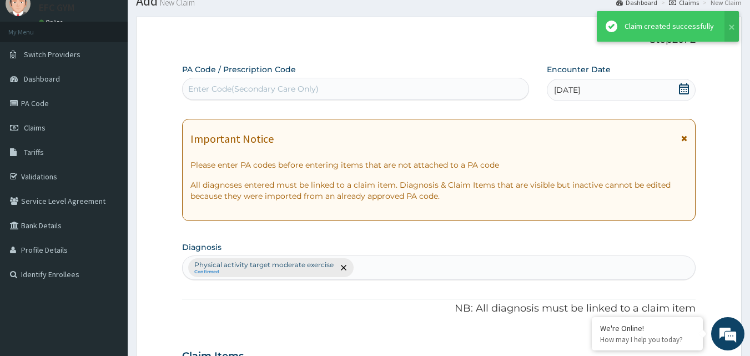
scroll to position [400, 0]
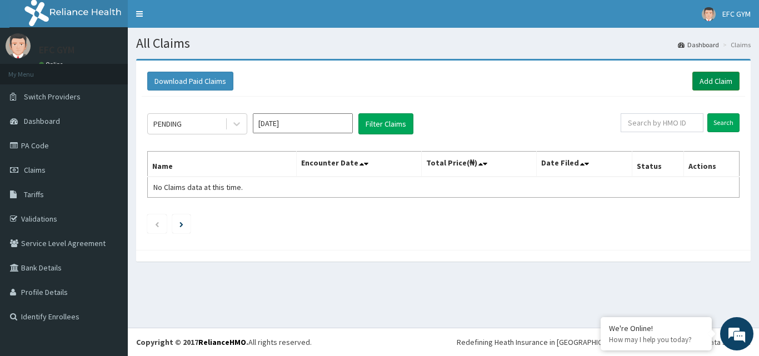
click at [726, 85] on link "Add Claim" at bounding box center [715, 81] width 47 height 19
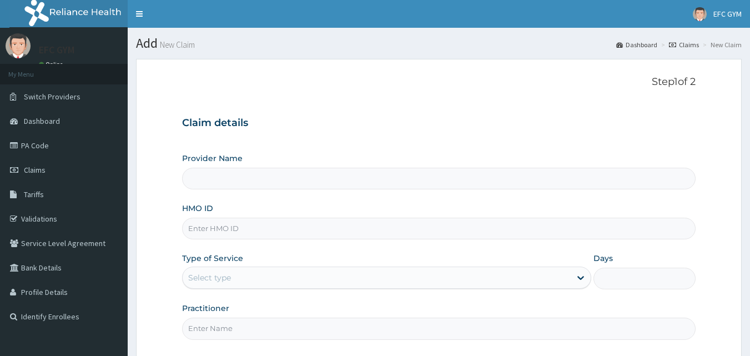
click at [219, 232] on input "HMO ID" at bounding box center [439, 229] width 514 height 22
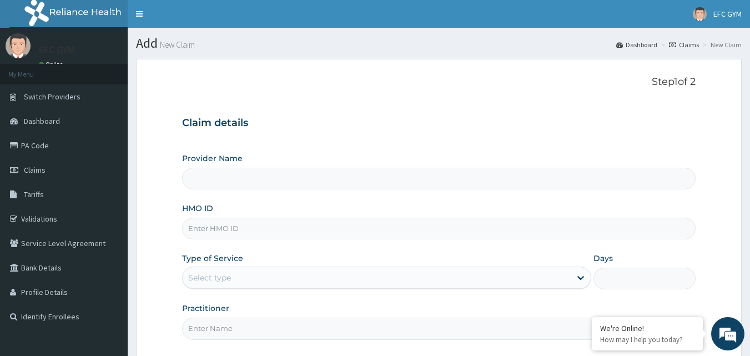
type input "MON/10011/A"
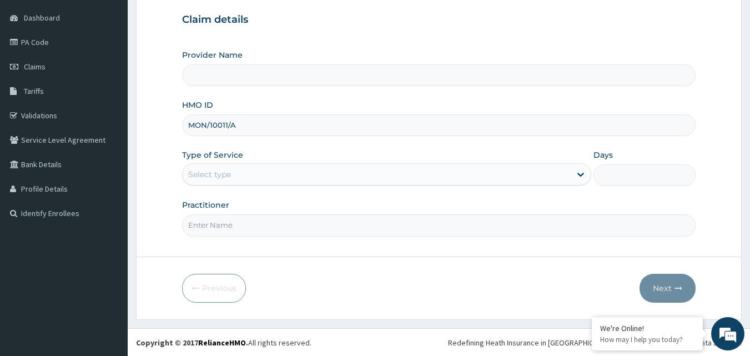
scroll to position [104, 0]
click at [204, 224] on input "Practitioner" at bounding box center [439, 225] width 514 height 22
type input "Eclipse Fitness Center Gym [GEOGRAPHIC_DATA]"
type input "ECLIPSE FITNESS CENTER GYM [GEOGRAPHIC_DATA]"
type input "1"
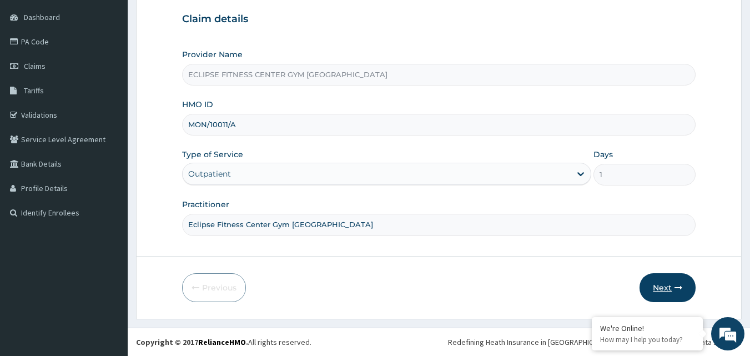
click at [667, 283] on button "Next" at bounding box center [668, 287] width 56 height 29
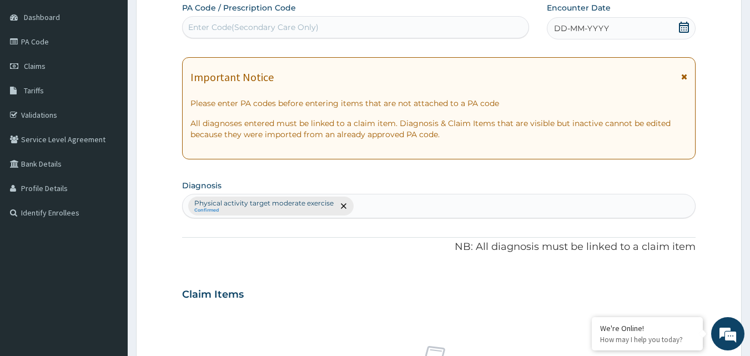
click at [573, 29] on span "DD-MM-YYYY" at bounding box center [581, 28] width 55 height 11
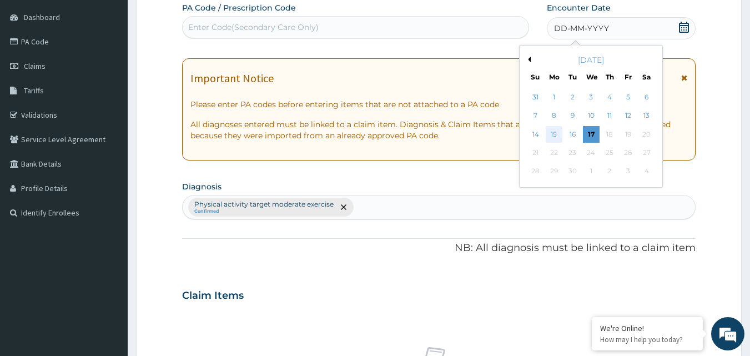
click at [552, 130] on div "15" at bounding box center [554, 134] width 17 height 17
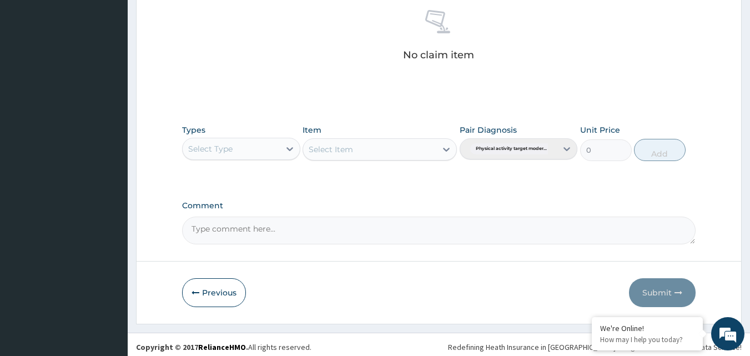
scroll to position [445, 0]
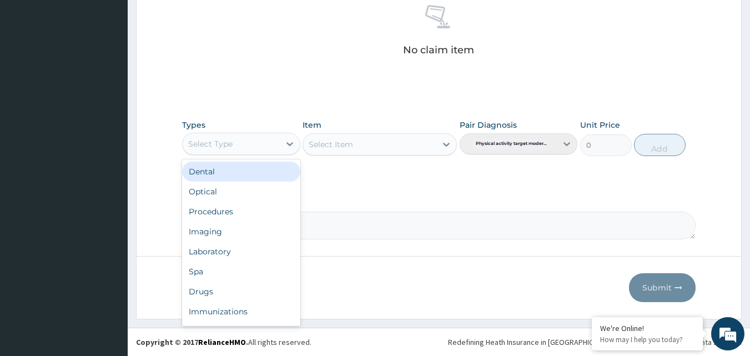
click at [219, 144] on div "Select Type" at bounding box center [210, 143] width 44 height 11
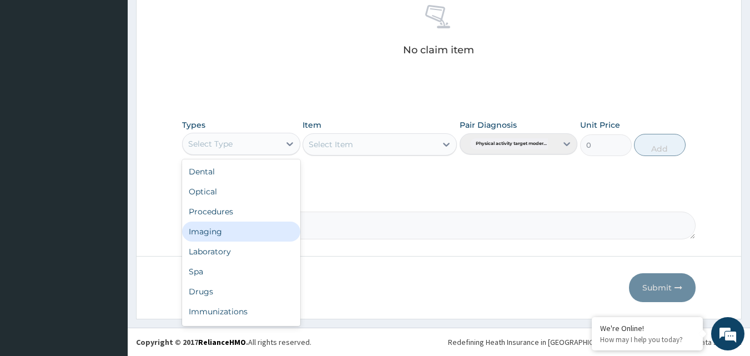
scroll to position [38, 0]
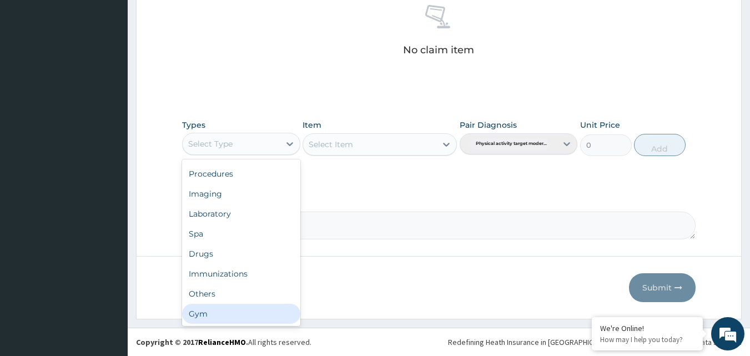
click at [229, 317] on div "Gym" at bounding box center [241, 314] width 118 height 20
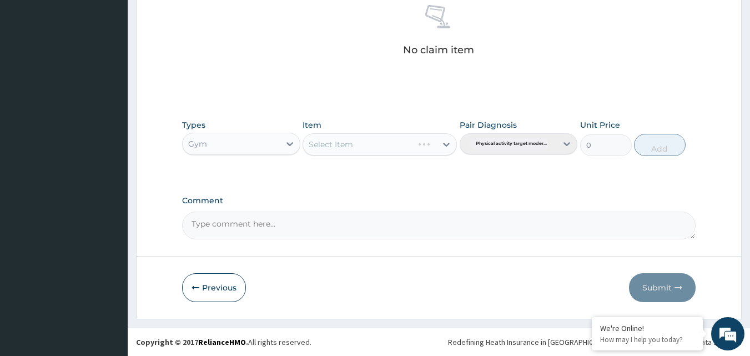
click at [408, 146] on div "Select Item" at bounding box center [380, 144] width 154 height 22
click at [403, 151] on div "Select Item" at bounding box center [380, 144] width 154 height 22
click at [404, 142] on div "Select Item" at bounding box center [369, 145] width 133 height 18
click at [399, 168] on div "GYM" at bounding box center [380, 172] width 154 height 20
drag, startPoint x: 653, startPoint y: 147, endPoint x: 668, endPoint y: 177, distance: 33.3
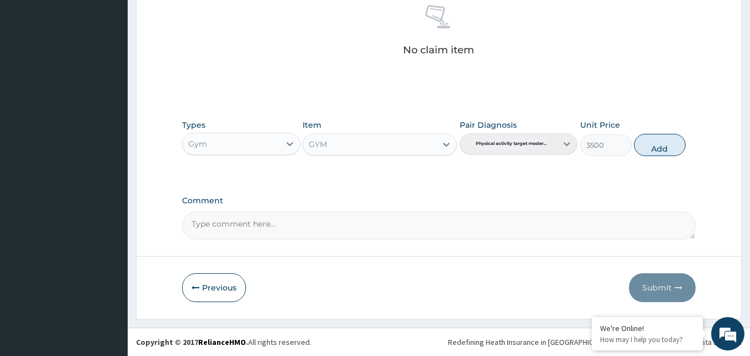
click at [655, 148] on button "Add" at bounding box center [660, 145] width 52 height 22
type input "0"
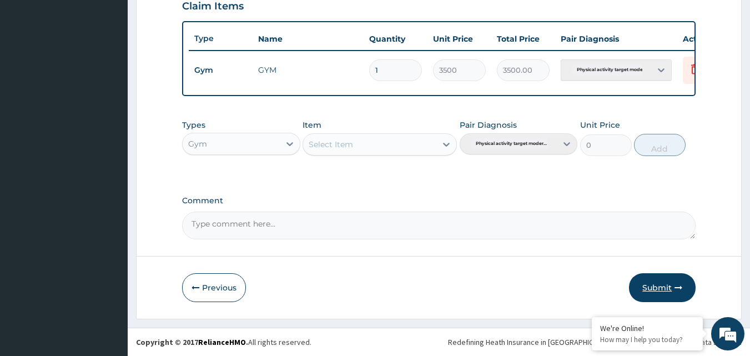
click at [663, 282] on button "Submit" at bounding box center [662, 287] width 67 height 29
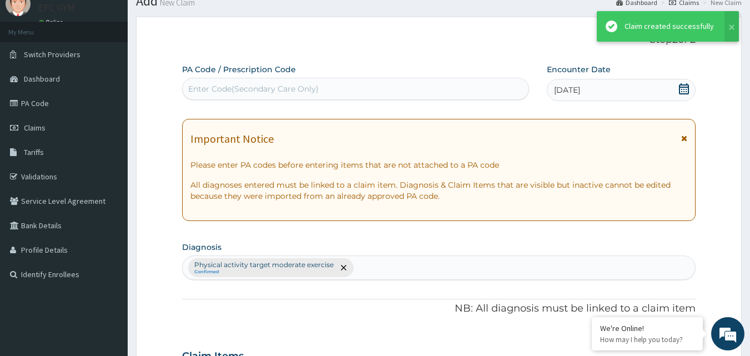
scroll to position [400, 0]
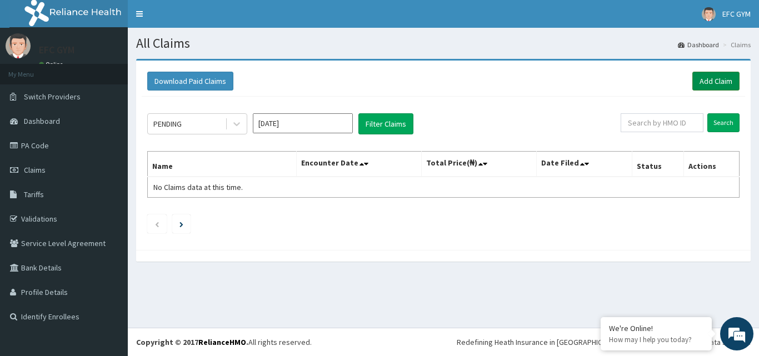
click at [720, 82] on link "Add Claim" at bounding box center [715, 81] width 47 height 19
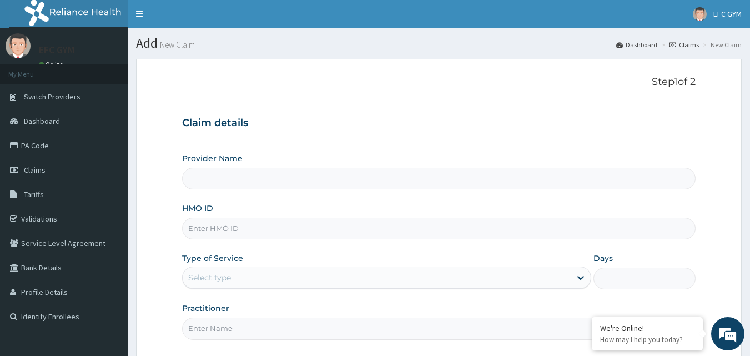
click at [227, 237] on input "HMO ID" at bounding box center [439, 229] width 514 height 22
type input "MON/10011/A"
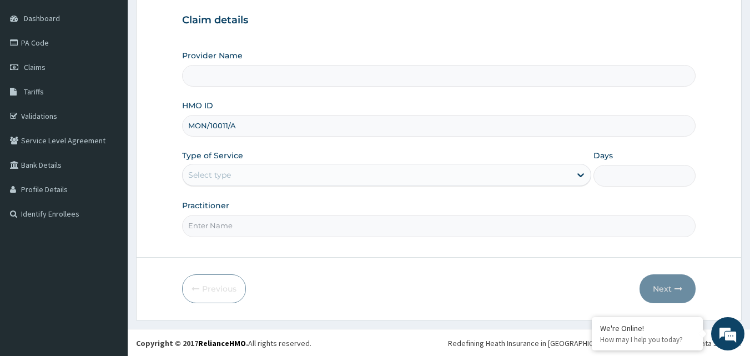
scroll to position [104, 0]
click at [214, 216] on input "Practitioner" at bounding box center [439, 225] width 514 height 22
type input "Eclipse Fitness Center Gym [GEOGRAPHIC_DATA]"
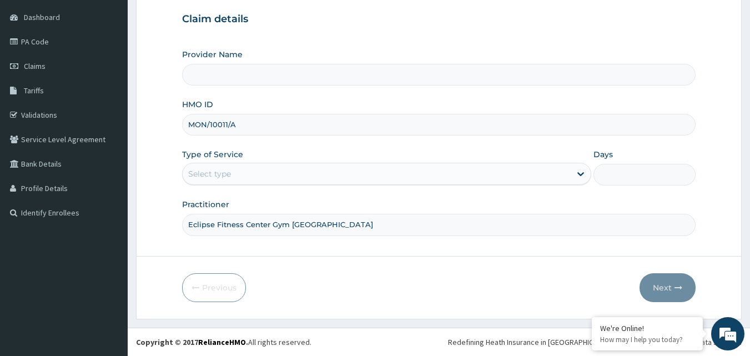
type input "ECLIPSE FITNESS CENTER GYM [GEOGRAPHIC_DATA]"
type input "1"
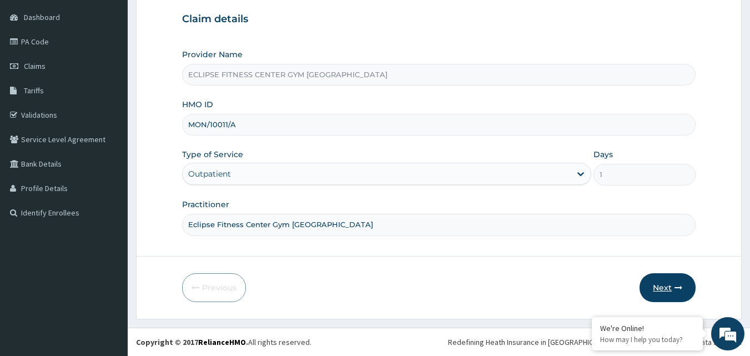
click at [670, 284] on button "Next" at bounding box center [668, 287] width 56 height 29
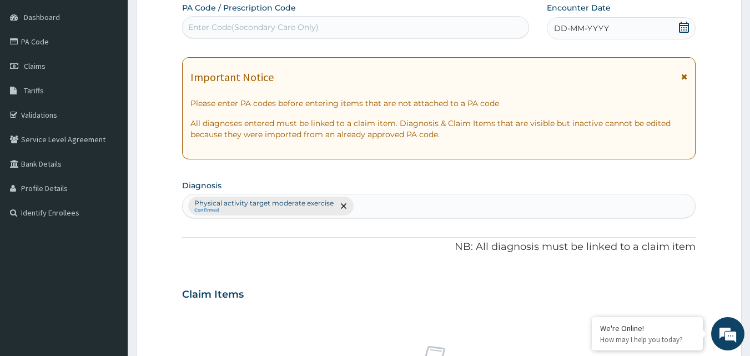
click at [597, 26] on span "DD-MM-YYYY" at bounding box center [581, 28] width 55 height 11
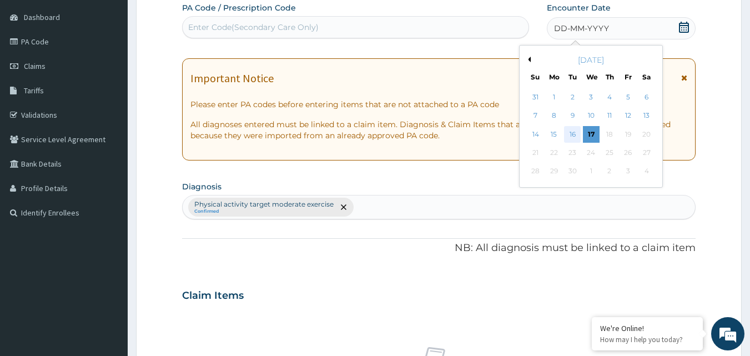
click at [569, 129] on div "16" at bounding box center [573, 134] width 17 height 17
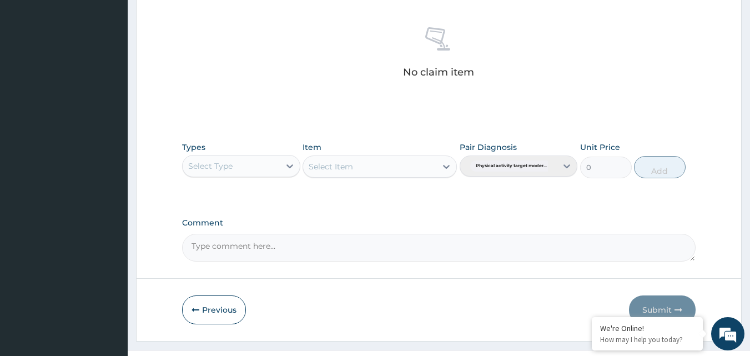
scroll to position [445, 0]
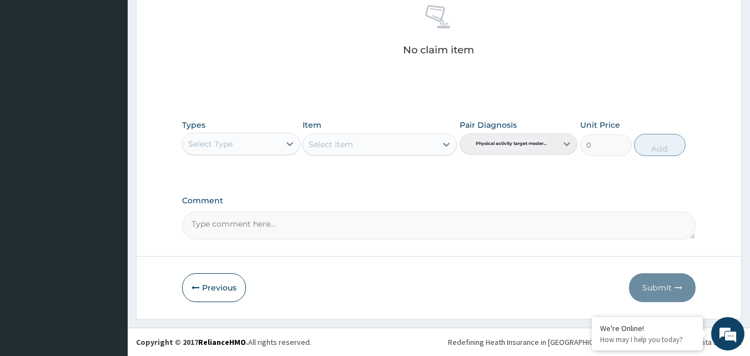
click at [241, 147] on div "Select Type" at bounding box center [231, 144] width 97 height 18
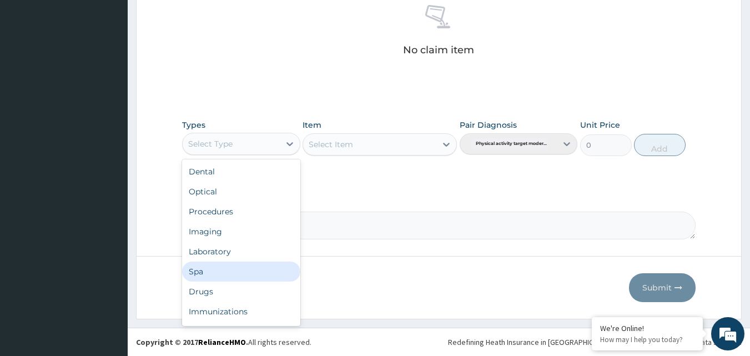
scroll to position [38, 0]
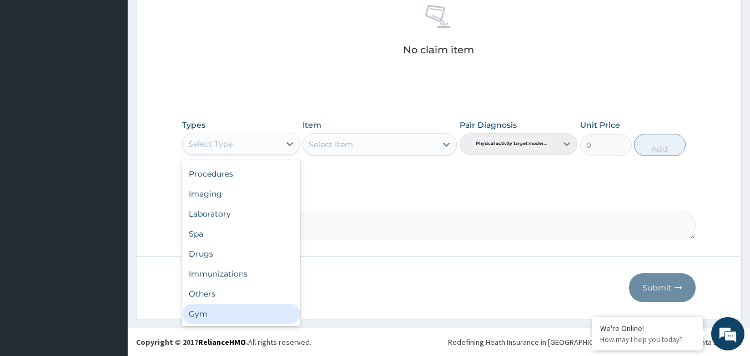
drag, startPoint x: 227, startPoint y: 321, endPoint x: 229, endPoint y: 304, distance: 16.8
click at [227, 319] on div "Gym" at bounding box center [241, 314] width 118 height 20
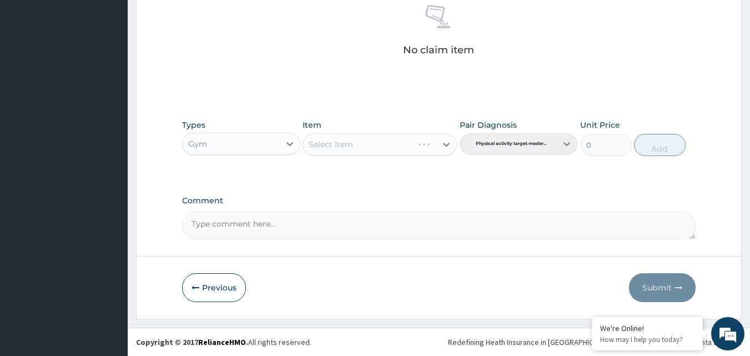
click at [348, 146] on div "Select Item" at bounding box center [380, 144] width 154 height 22
click at [366, 145] on div "Select Item" at bounding box center [369, 145] width 133 height 18
click at [383, 172] on div "GYM" at bounding box center [380, 172] width 154 height 20
drag, startPoint x: 665, startPoint y: 142, endPoint x: 674, endPoint y: 192, distance: 50.2
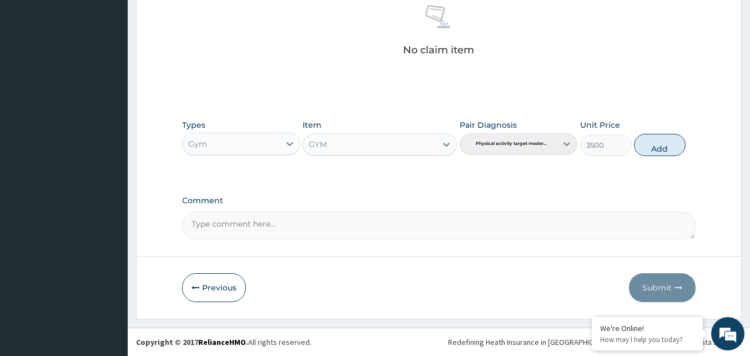
click at [666, 143] on button "Add" at bounding box center [660, 145] width 52 height 22
type input "0"
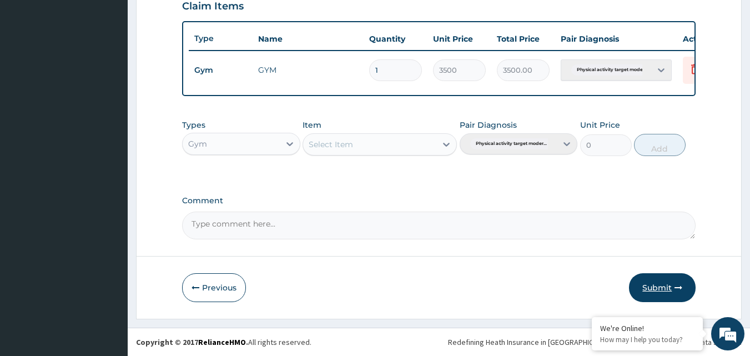
click at [662, 298] on button "Submit" at bounding box center [662, 287] width 67 height 29
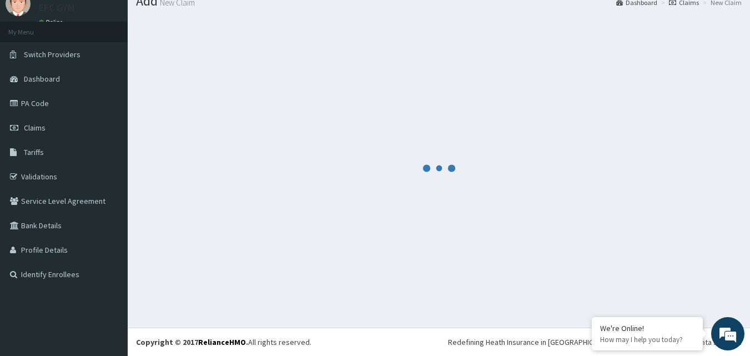
scroll to position [400, 0]
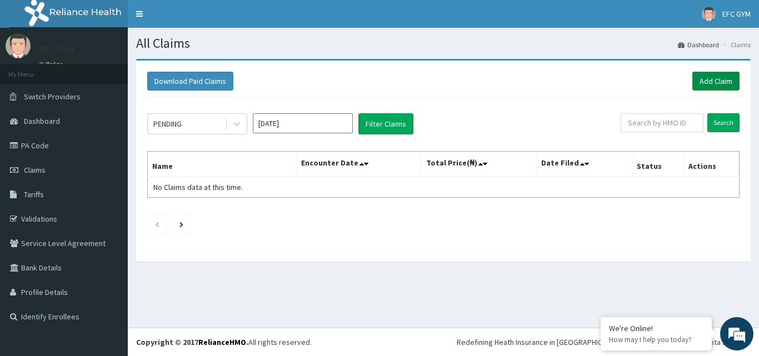
click at [721, 82] on link "Add Claim" at bounding box center [715, 81] width 47 height 19
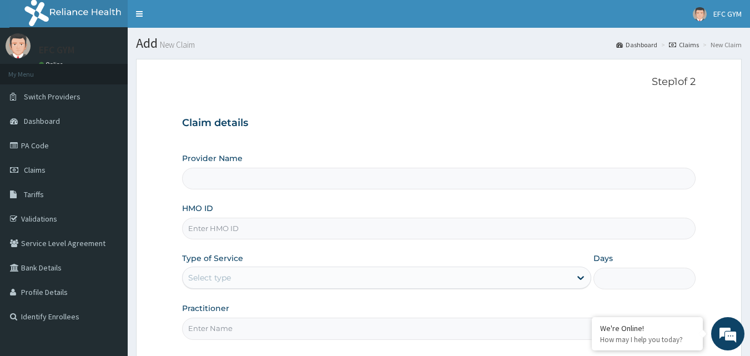
click at [246, 227] on input "HMO ID" at bounding box center [439, 229] width 514 height 22
type input "LRY/10006/A"
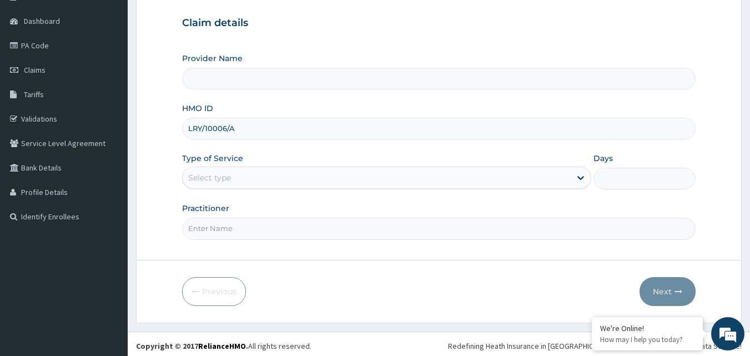
scroll to position [104, 0]
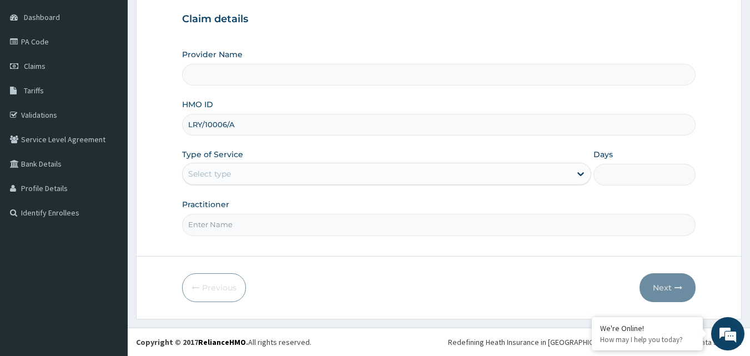
click at [254, 176] on div "Select type" at bounding box center [377, 174] width 388 height 18
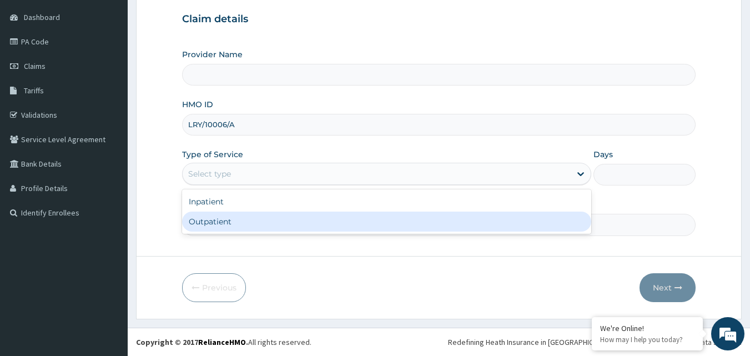
click at [256, 225] on div "Outpatient" at bounding box center [386, 222] width 409 height 20
type input "1"
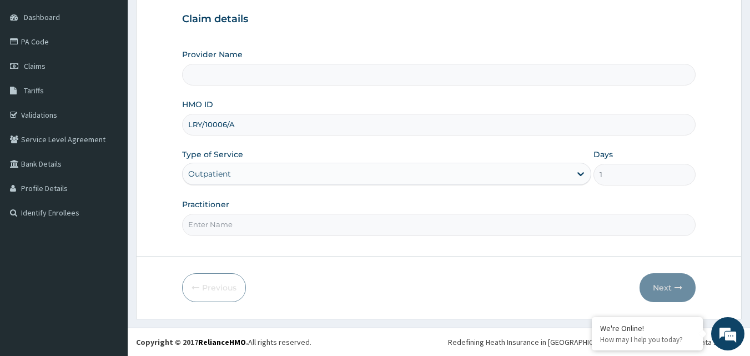
type input "ECLIPSE FITNESS CENTER GYM [GEOGRAPHIC_DATA]"
click at [271, 226] on input "Practitioner" at bounding box center [439, 225] width 514 height 22
type input "Eclipse Fitness Center Gym [GEOGRAPHIC_DATA]"
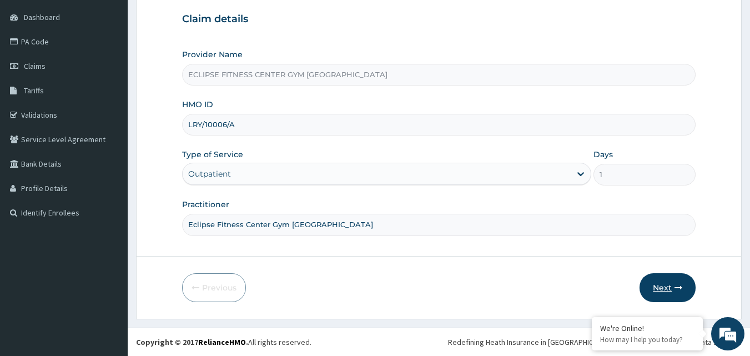
click at [665, 289] on button "Next" at bounding box center [668, 287] width 56 height 29
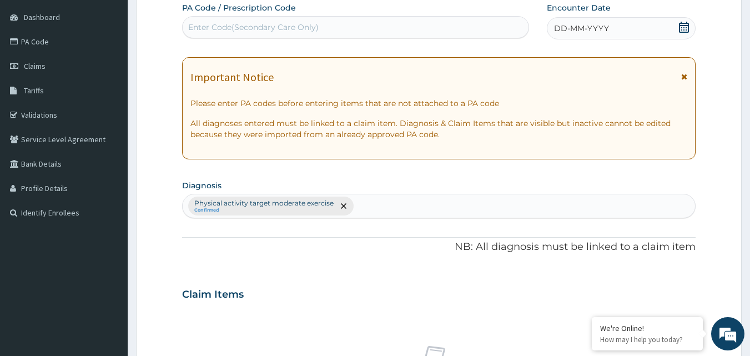
click at [585, 28] on span "DD-MM-YYYY" at bounding box center [581, 28] width 55 height 11
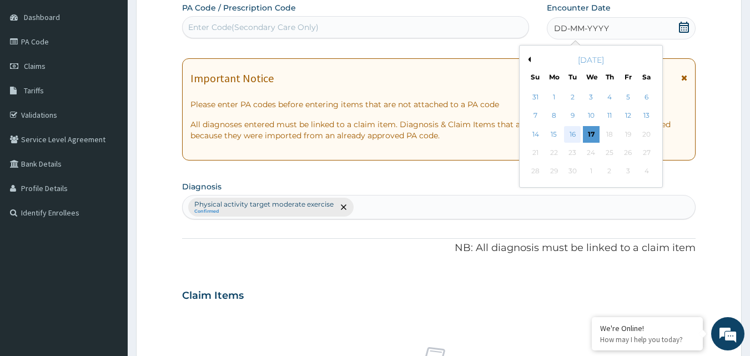
click at [572, 133] on div "16" at bounding box center [573, 134] width 17 height 17
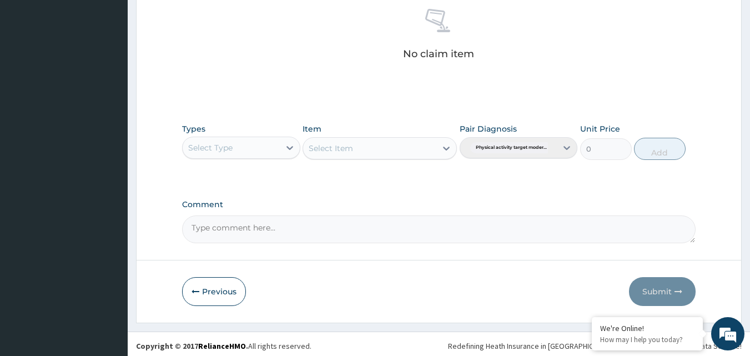
scroll to position [445, 0]
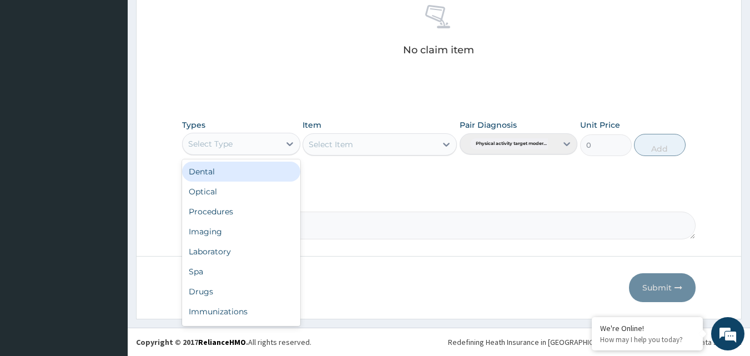
click at [233, 140] on div "Select Type" at bounding box center [231, 144] width 97 height 18
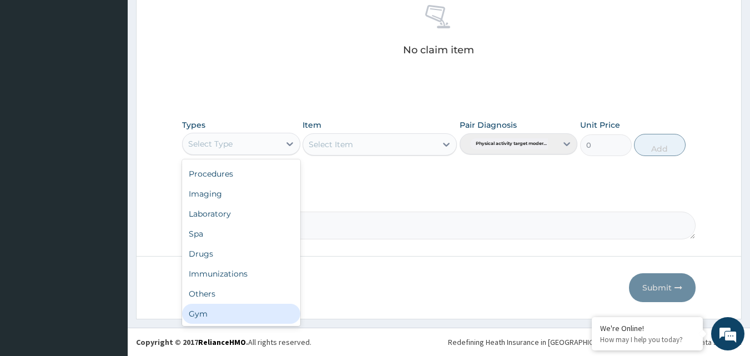
click at [194, 313] on div "Gym" at bounding box center [241, 314] width 118 height 20
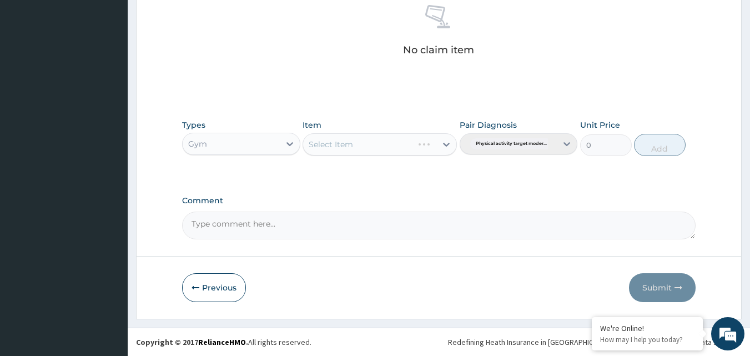
click at [345, 144] on div "Select Item" at bounding box center [380, 144] width 154 height 22
click at [348, 145] on div "Select Item" at bounding box center [331, 144] width 44 height 11
click at [348, 173] on div "GYM" at bounding box center [380, 172] width 154 height 20
drag, startPoint x: 651, startPoint y: 143, endPoint x: 691, endPoint y: 188, distance: 60.6
click at [653, 147] on button "Add" at bounding box center [660, 145] width 52 height 22
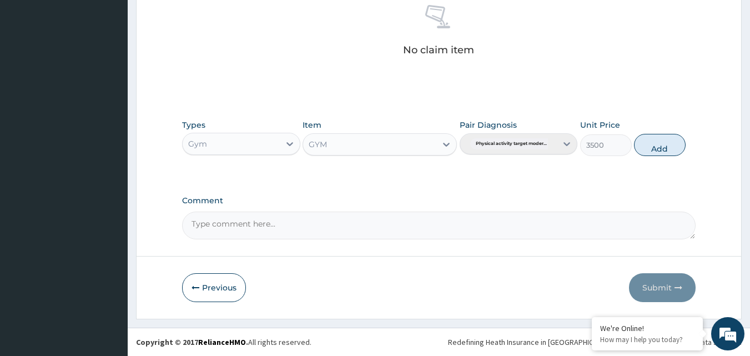
type input "0"
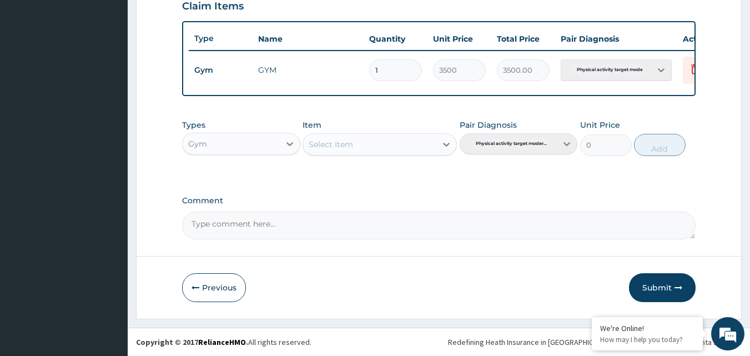
drag, startPoint x: 670, startPoint y: 285, endPoint x: 660, endPoint y: 273, distance: 15.8
click at [669, 285] on button "Submit" at bounding box center [662, 287] width 67 height 29
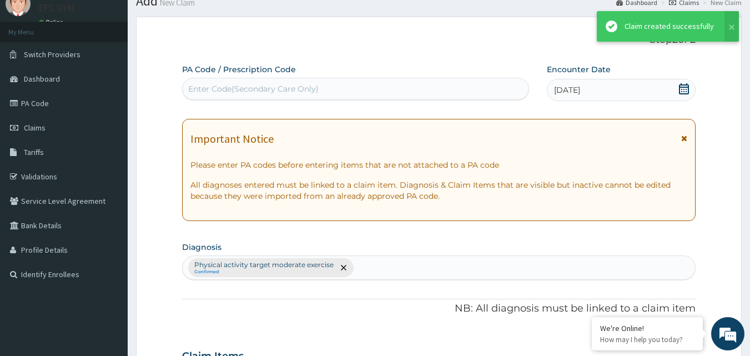
scroll to position [400, 0]
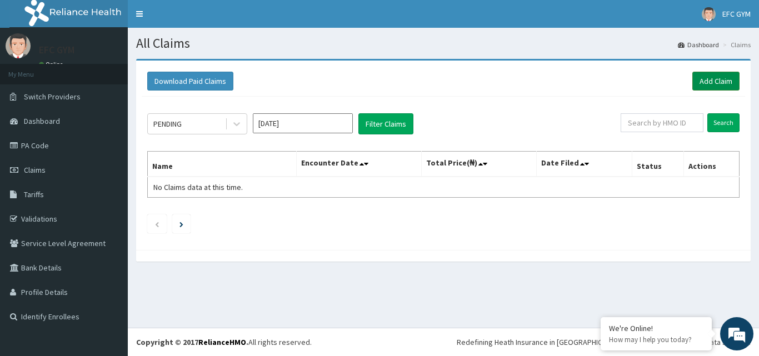
click at [705, 77] on link "Add Claim" at bounding box center [715, 81] width 47 height 19
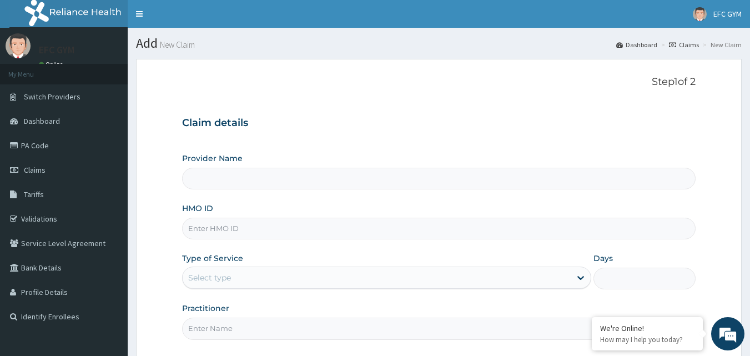
click at [265, 229] on input "HMO ID" at bounding box center [439, 229] width 514 height 22
type input "BUG/10004/B"
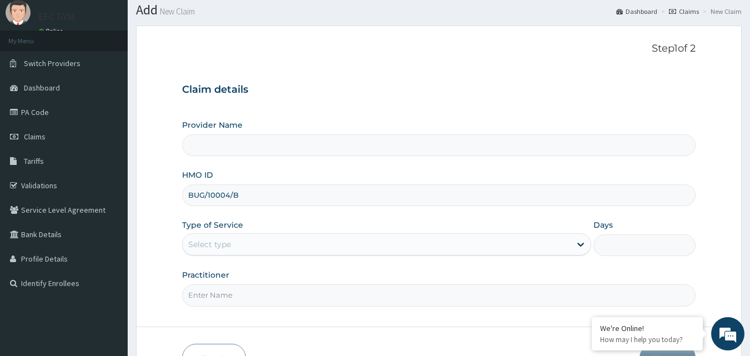
scroll to position [104, 0]
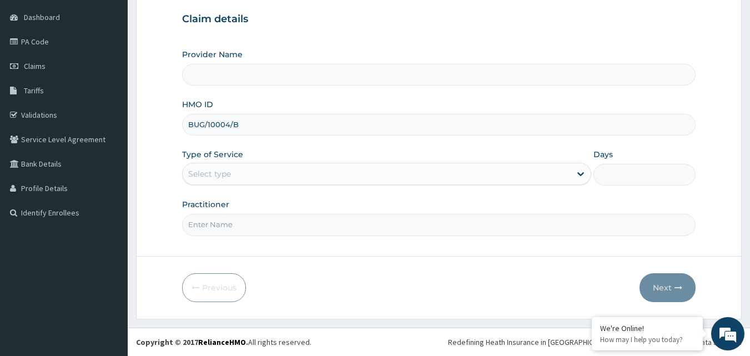
click at [280, 181] on div "Select type" at bounding box center [377, 174] width 388 height 18
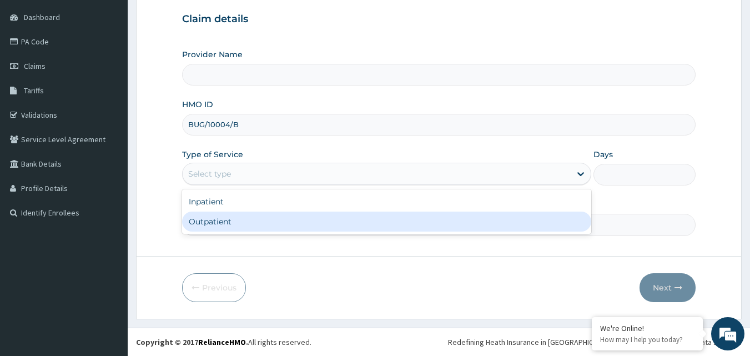
click at [282, 219] on div "Outpatient" at bounding box center [386, 222] width 409 height 20
type input "1"
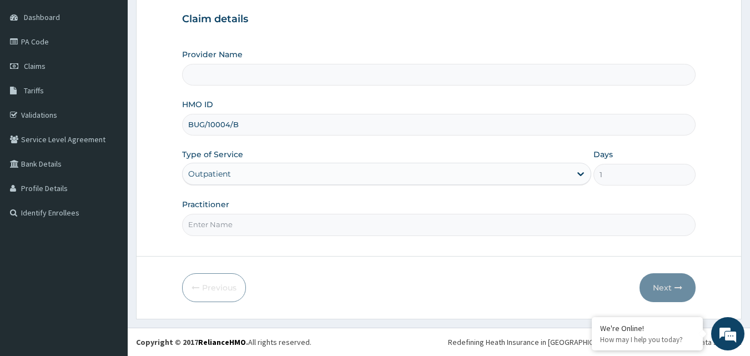
click at [287, 234] on input "Practitioner" at bounding box center [439, 225] width 514 height 22
type input "Eclipse Fitness Center Gym [GEOGRAPHIC_DATA]"
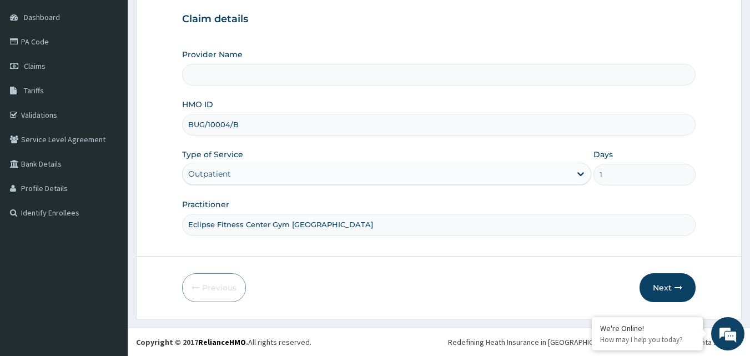
type input "ECLIPSE FITNESS CENTER GYM [GEOGRAPHIC_DATA]"
click at [676, 282] on button "Next" at bounding box center [668, 287] width 56 height 29
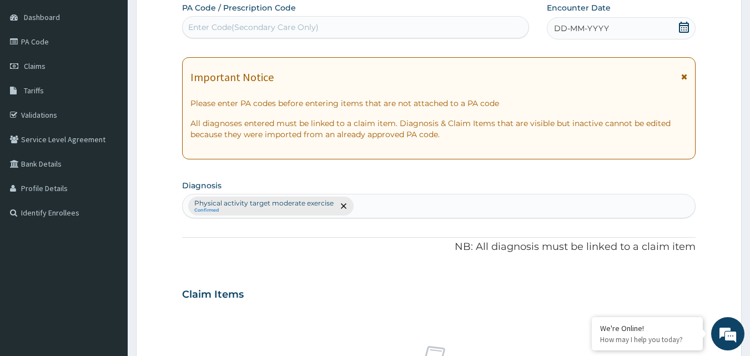
click at [588, 23] on div "DD-MM-YYYY" at bounding box center [621, 28] width 149 height 22
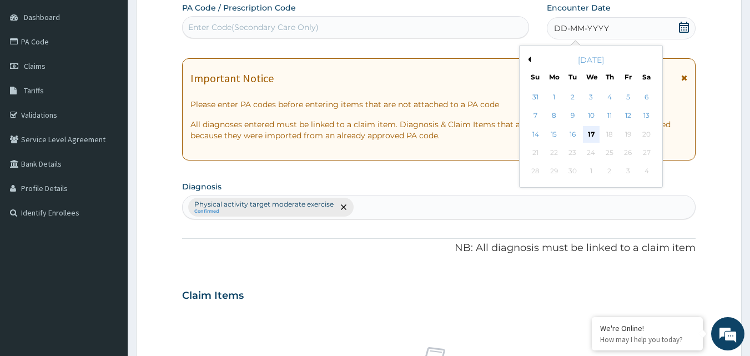
click at [593, 133] on div "17" at bounding box center [591, 134] width 17 height 17
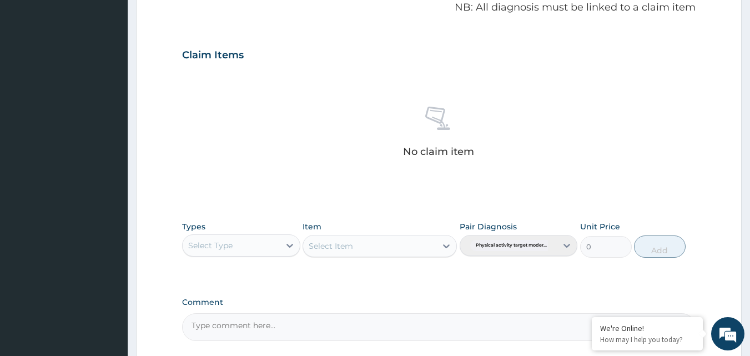
scroll to position [437, 0]
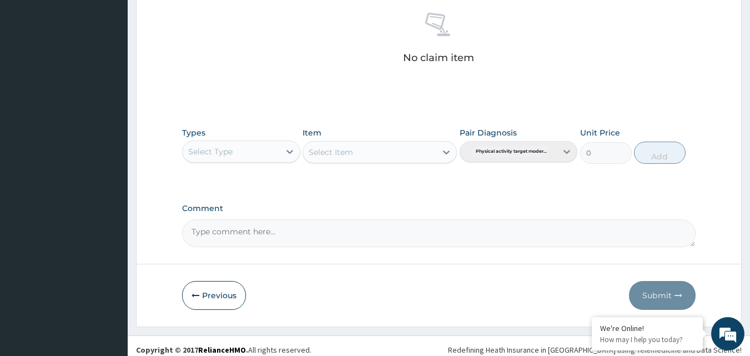
drag, startPoint x: 214, startPoint y: 151, endPoint x: 216, endPoint y: 157, distance: 6.5
click at [214, 151] on div "Select Type" at bounding box center [210, 151] width 44 height 11
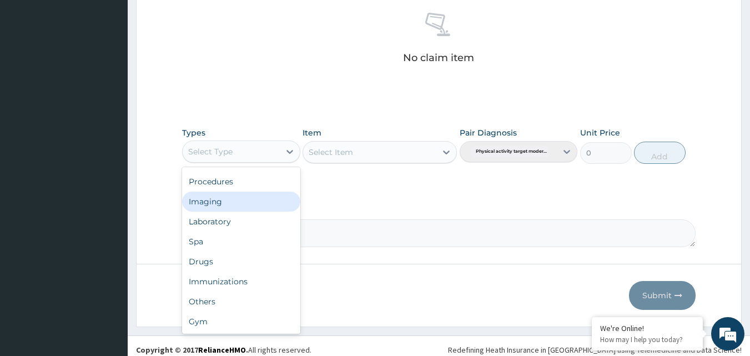
scroll to position [0, 0]
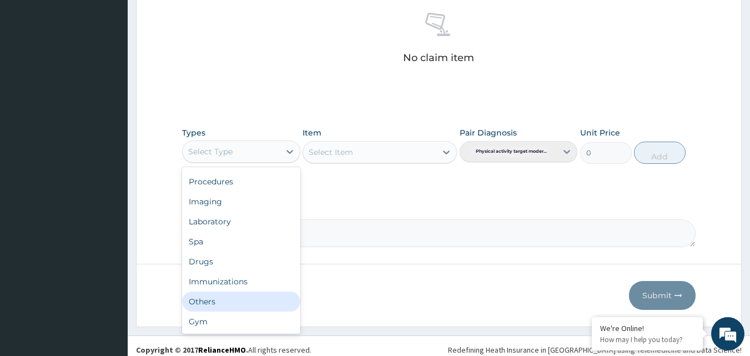
click at [209, 307] on div "Others" at bounding box center [241, 302] width 118 height 20
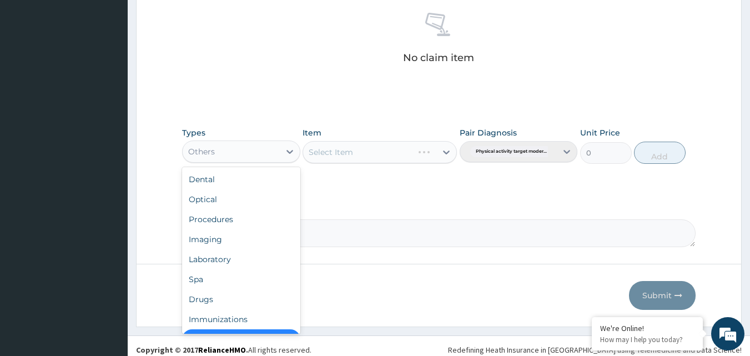
drag, startPoint x: 236, startPoint y: 155, endPoint x: 252, endPoint y: 205, distance: 52.5
click at [236, 155] on div "Others" at bounding box center [231, 152] width 97 height 18
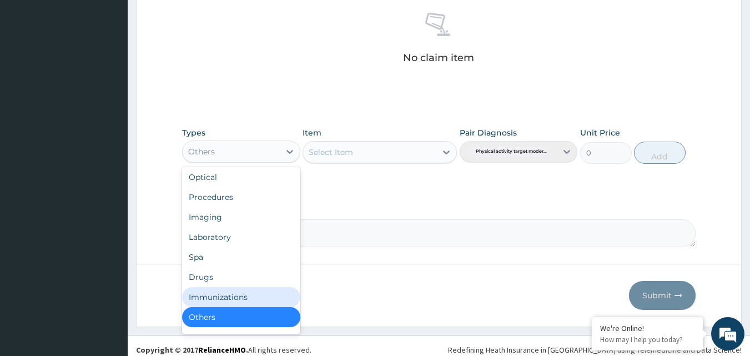
scroll to position [38, 0]
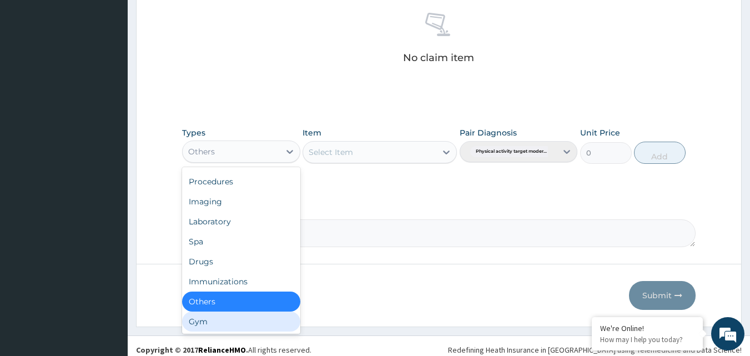
click at [254, 319] on div "Gym" at bounding box center [241, 322] width 118 height 20
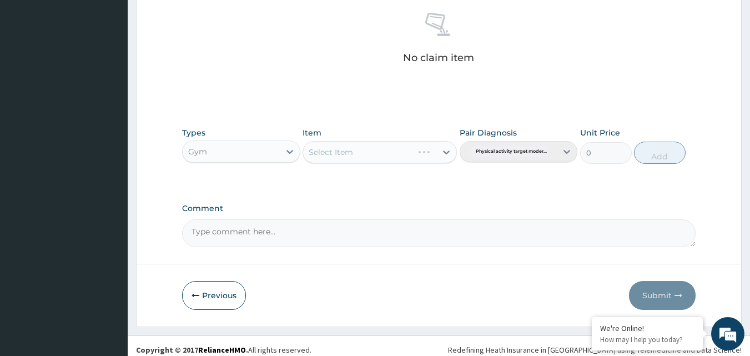
click at [370, 151] on div "Select Item" at bounding box center [380, 152] width 154 height 22
click at [376, 161] on div "Select Item" at bounding box center [380, 152] width 154 height 22
click at [397, 156] on div "Select Item" at bounding box center [369, 152] width 133 height 18
click at [385, 187] on div "GYM" at bounding box center [380, 180] width 154 height 20
click at [663, 152] on button "Add" at bounding box center [660, 153] width 52 height 22
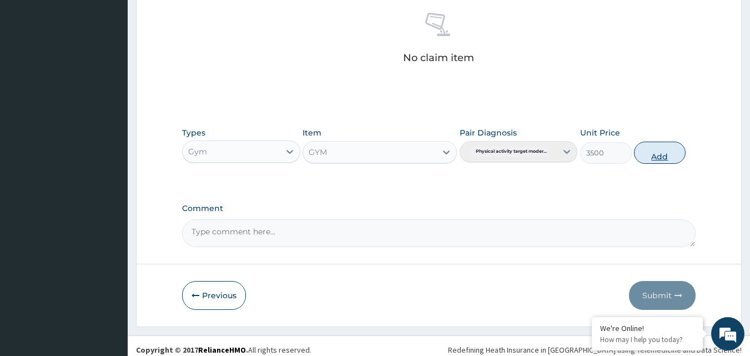
type input "0"
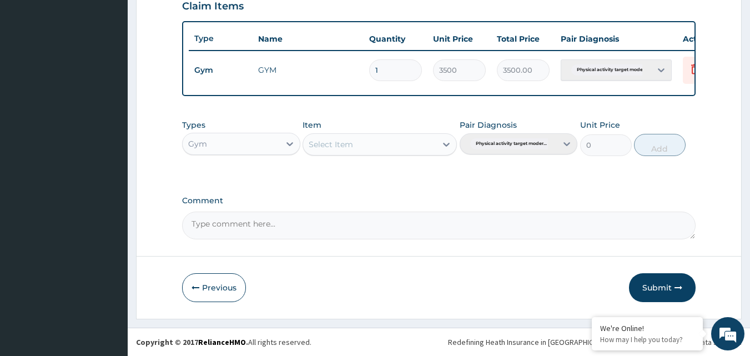
scroll to position [400, 0]
click at [649, 284] on button "Submit" at bounding box center [662, 287] width 67 height 29
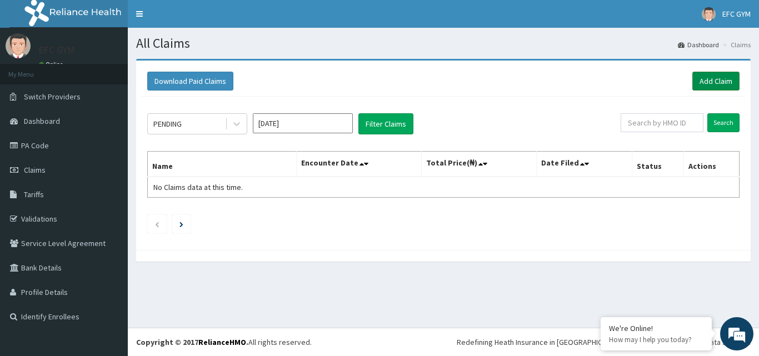
click at [710, 87] on link "Add Claim" at bounding box center [715, 81] width 47 height 19
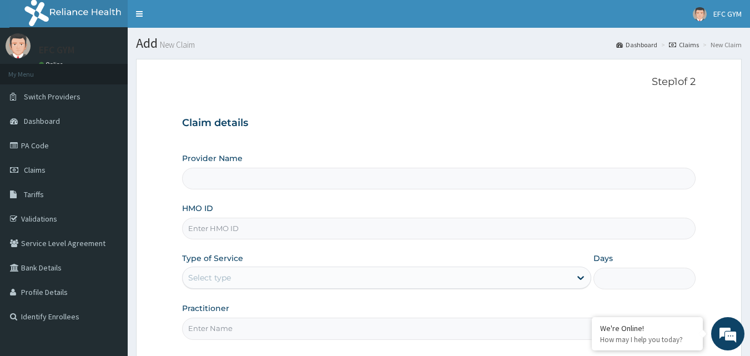
click at [268, 227] on input "HMO ID" at bounding box center [439, 229] width 514 height 22
type input "BUG"
type input "ECLIPSE FITNESS CENTER GYM [GEOGRAPHIC_DATA]"
type input "1"
type input "BUG/10004/C"
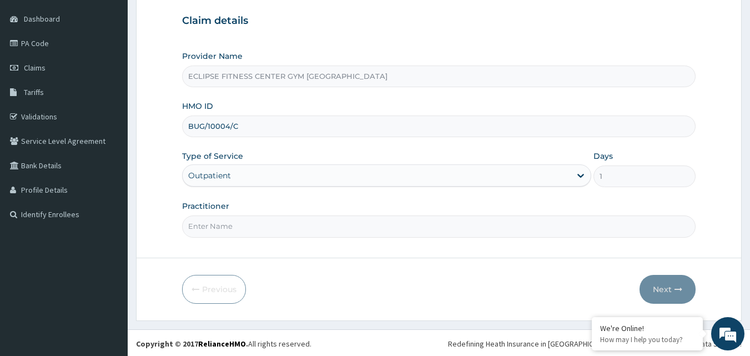
scroll to position [104, 0]
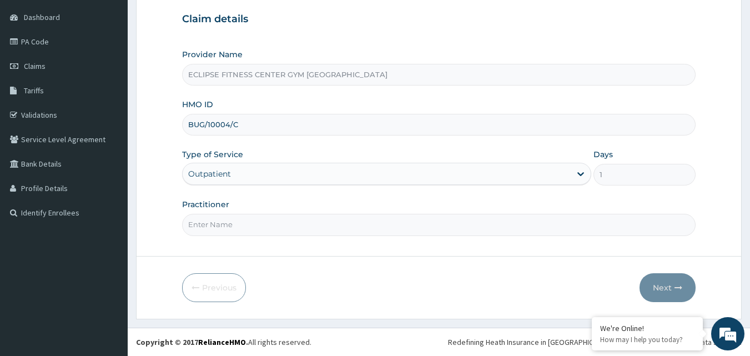
click at [231, 223] on input "Practitioner" at bounding box center [439, 225] width 514 height 22
type input "Eclipse Fitness Center Gym [GEOGRAPHIC_DATA]"
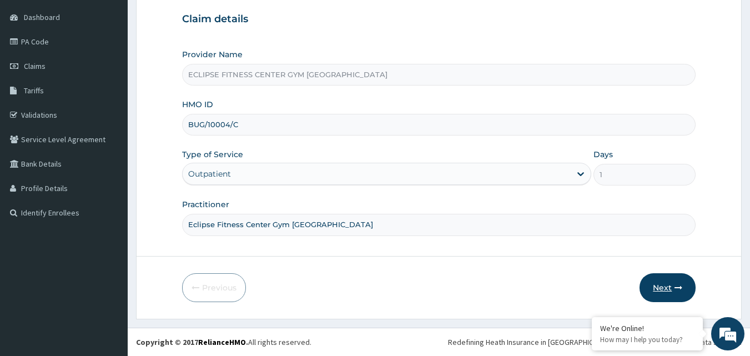
click at [669, 294] on button "Next" at bounding box center [668, 287] width 56 height 29
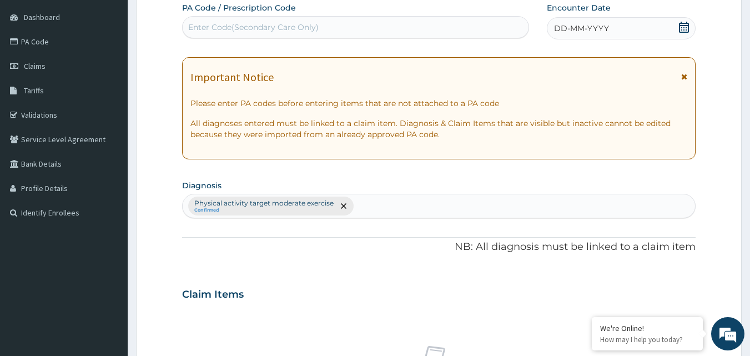
click at [584, 19] on div "DD-MM-YYYY" at bounding box center [621, 28] width 149 height 22
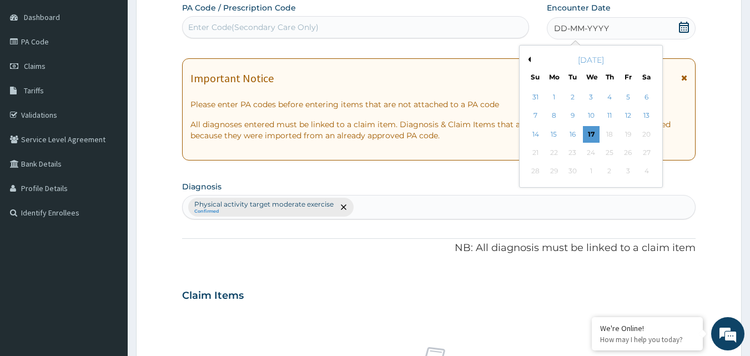
click at [584, 27] on span "DD-MM-YYYY" at bounding box center [581, 28] width 55 height 11
click at [589, 133] on div "17" at bounding box center [591, 134] width 17 height 17
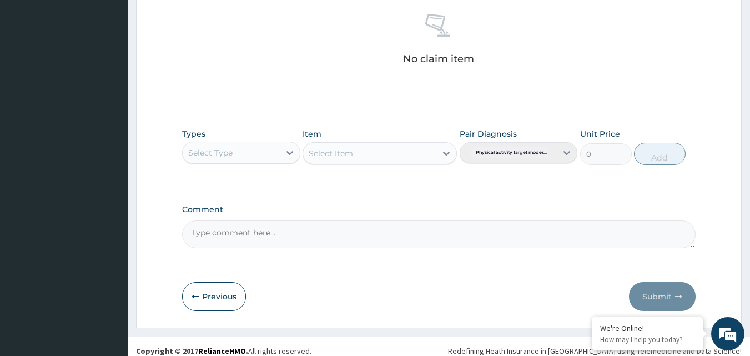
scroll to position [445, 0]
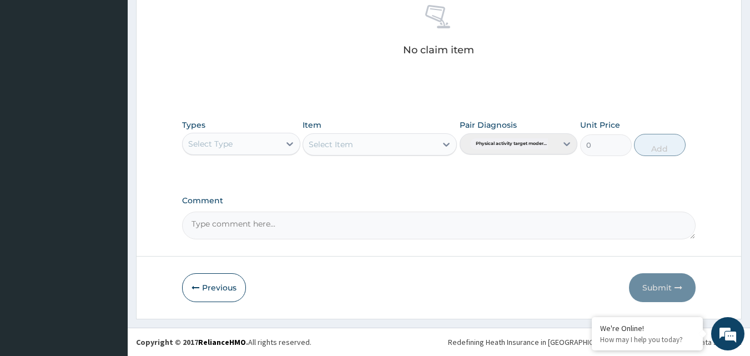
click at [258, 144] on div "Select Type" at bounding box center [231, 144] width 97 height 18
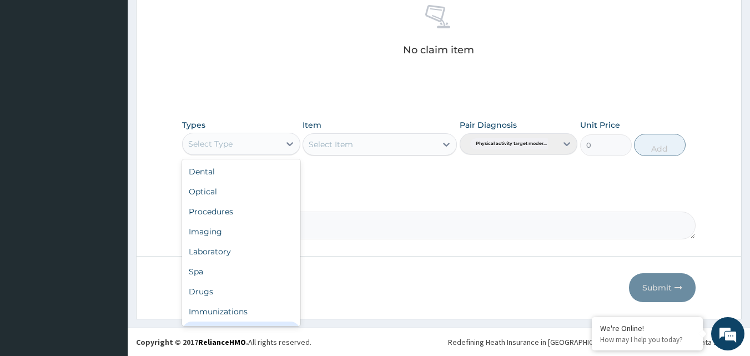
scroll to position [38, 0]
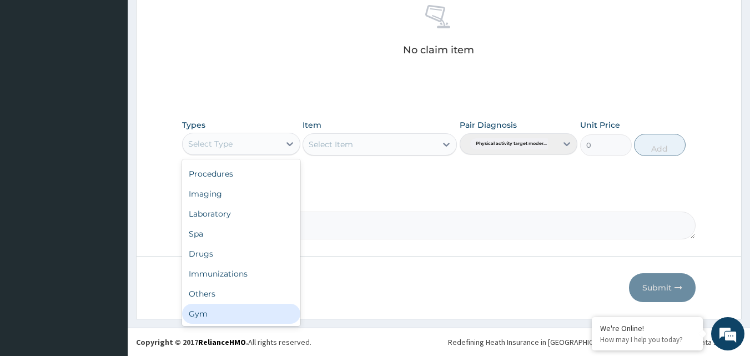
click at [228, 318] on div "Gym" at bounding box center [241, 314] width 118 height 20
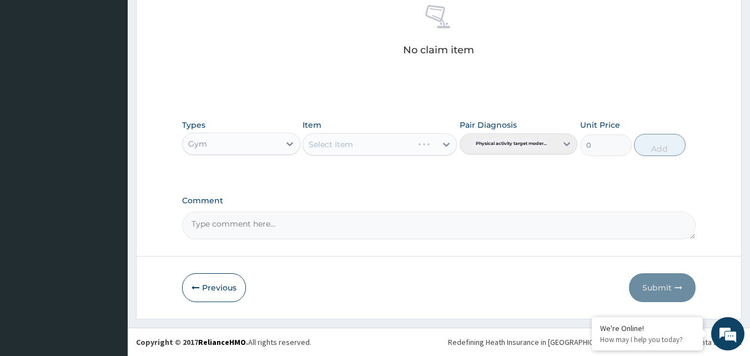
click at [359, 147] on div "Select Item" at bounding box center [380, 144] width 154 height 22
click at [365, 143] on div "Select Item" at bounding box center [380, 144] width 154 height 22
click at [398, 147] on div "Select Item" at bounding box center [369, 145] width 133 height 18
click at [391, 170] on div "GYM" at bounding box center [380, 172] width 154 height 20
click at [651, 139] on button "Add" at bounding box center [660, 145] width 52 height 22
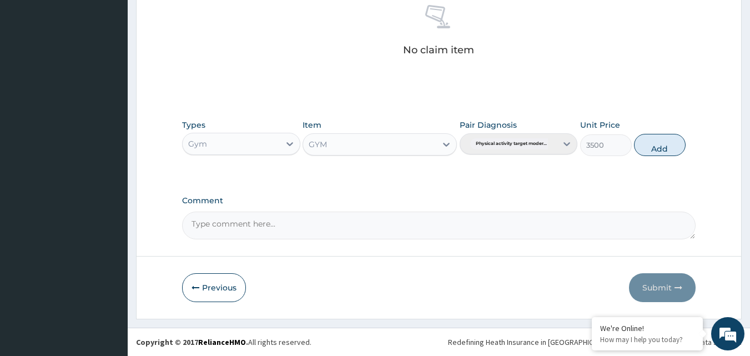
type input "0"
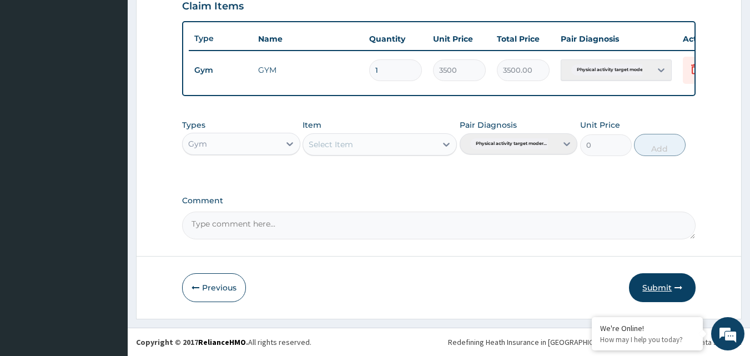
click at [652, 286] on button "Submit" at bounding box center [662, 287] width 67 height 29
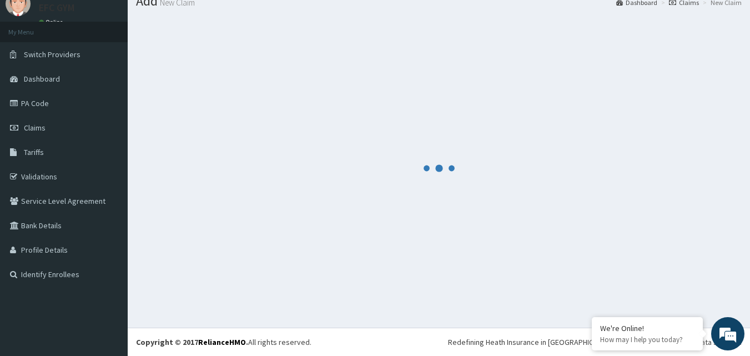
scroll to position [42, 0]
